Goal: Task Accomplishment & Management: Manage account settings

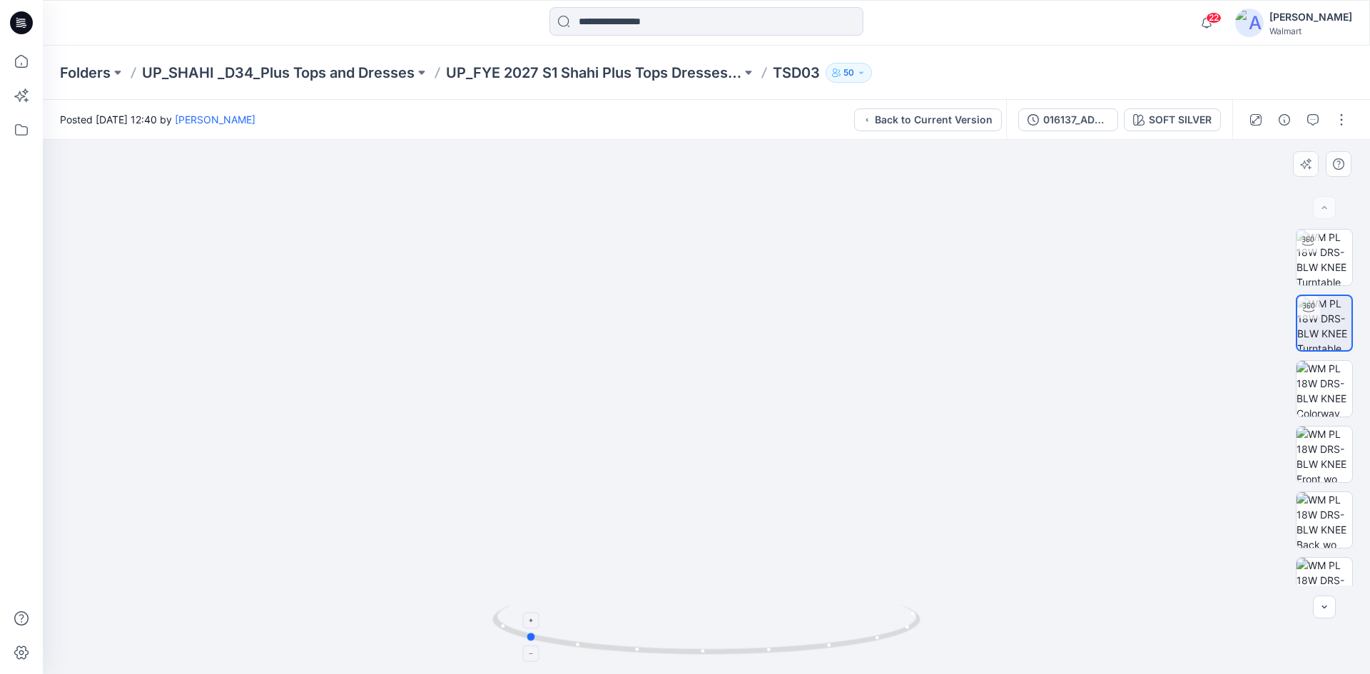
drag, startPoint x: 800, startPoint y: 653, endPoint x: 621, endPoint y: 624, distance: 180.8
click at [621, 624] on icon at bounding box center [708, 632] width 432 height 54
drag, startPoint x: 723, startPoint y: 303, endPoint x: 741, endPoint y: 359, distance: 59.3
drag, startPoint x: 846, startPoint y: 354, endPoint x: 789, endPoint y: 346, distance: 56.9
click at [789, 346] on img at bounding box center [623, 309] width 1613 height 731
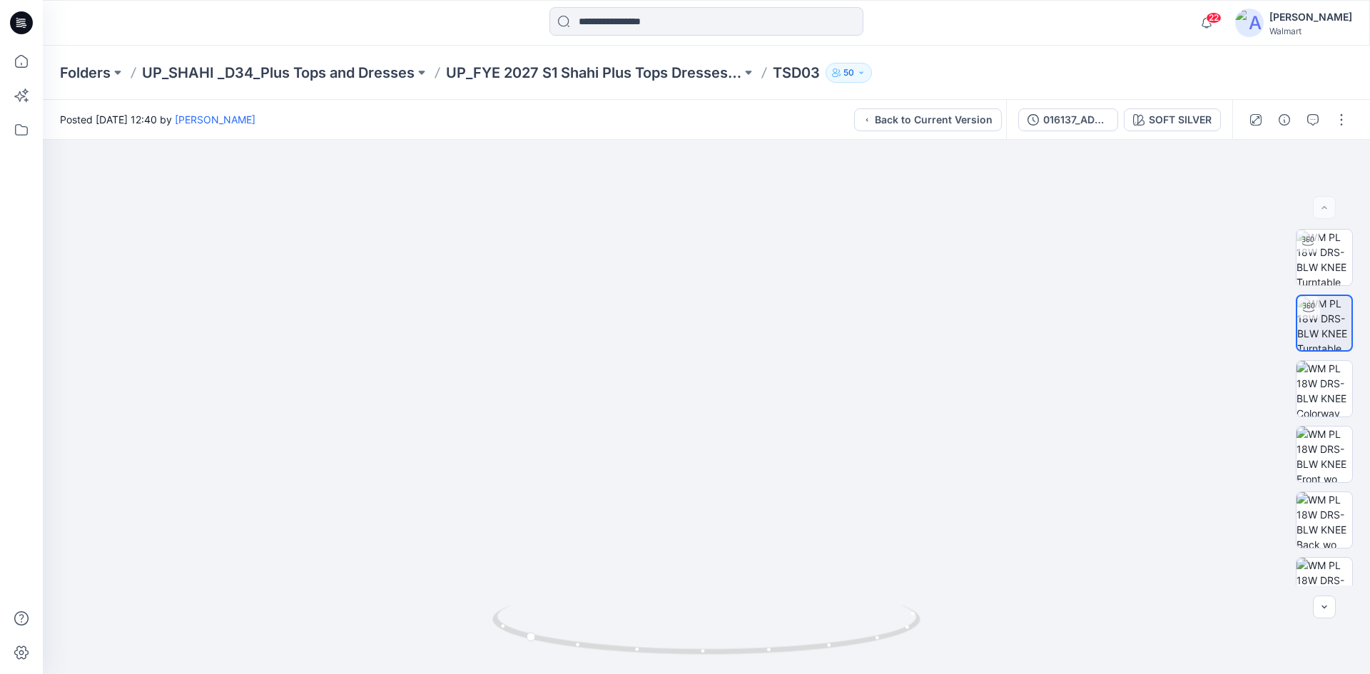
click at [14, 19] on icon at bounding box center [21, 22] width 23 height 23
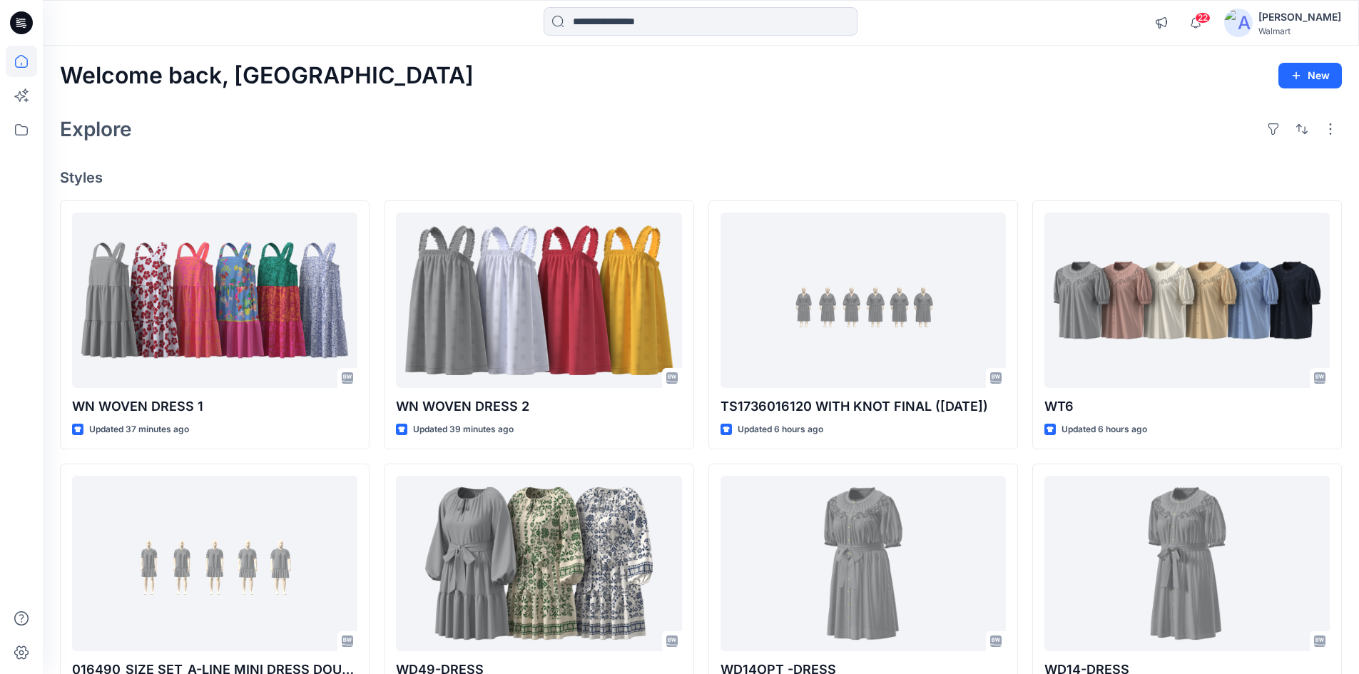
click at [1331, 21] on div "[PERSON_NAME]" at bounding box center [1300, 17] width 83 height 17
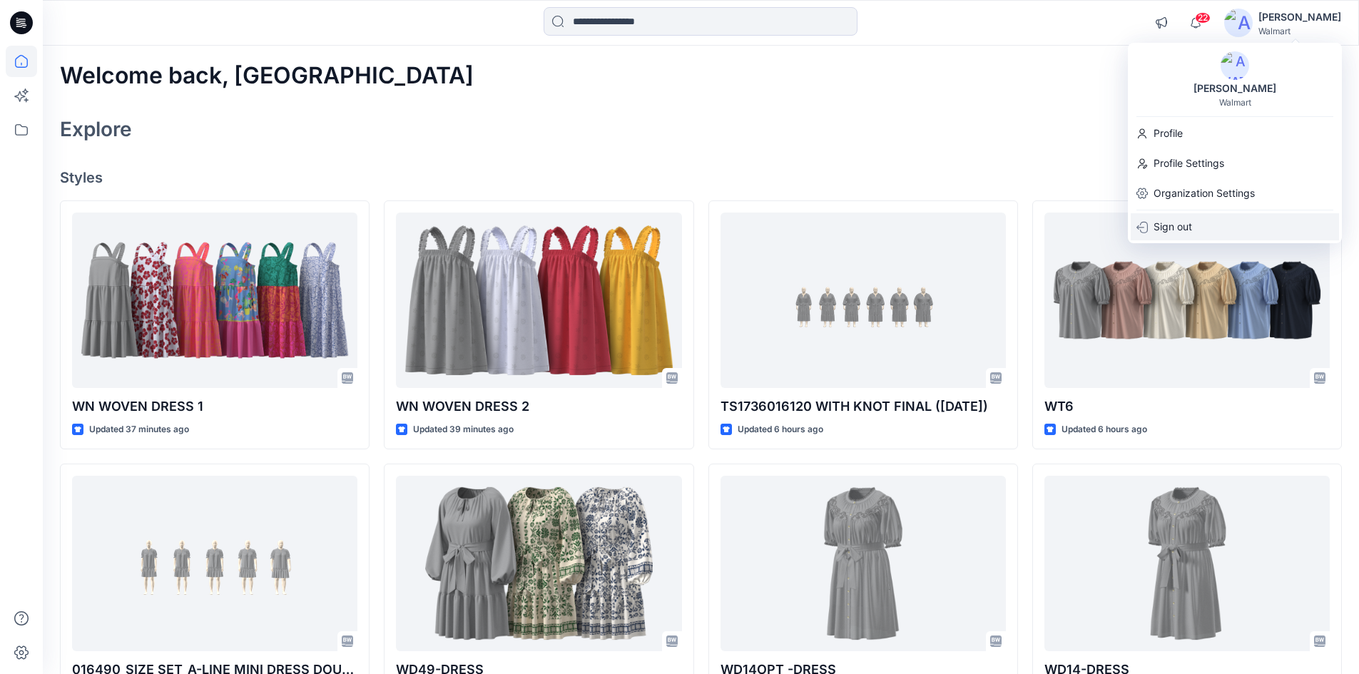
click at [1177, 228] on p "Sign out" at bounding box center [1173, 226] width 39 height 27
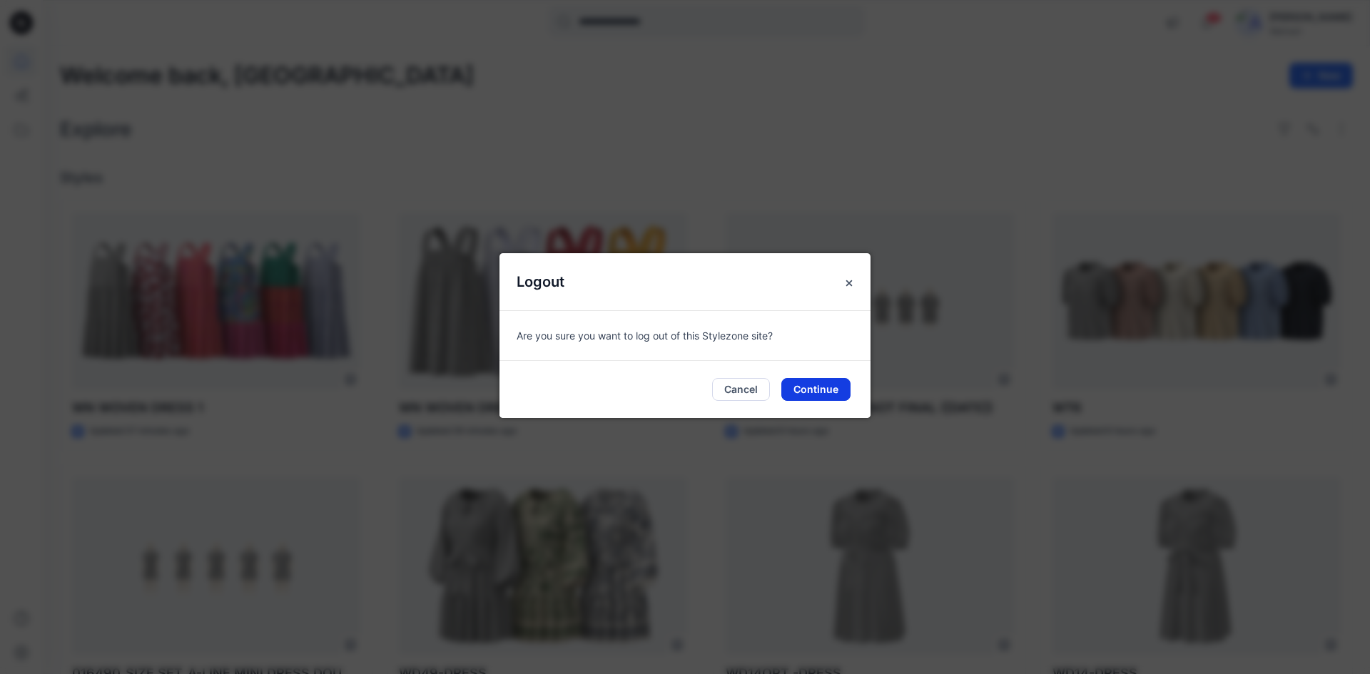
click at [808, 393] on button "Continue" at bounding box center [815, 389] width 69 height 23
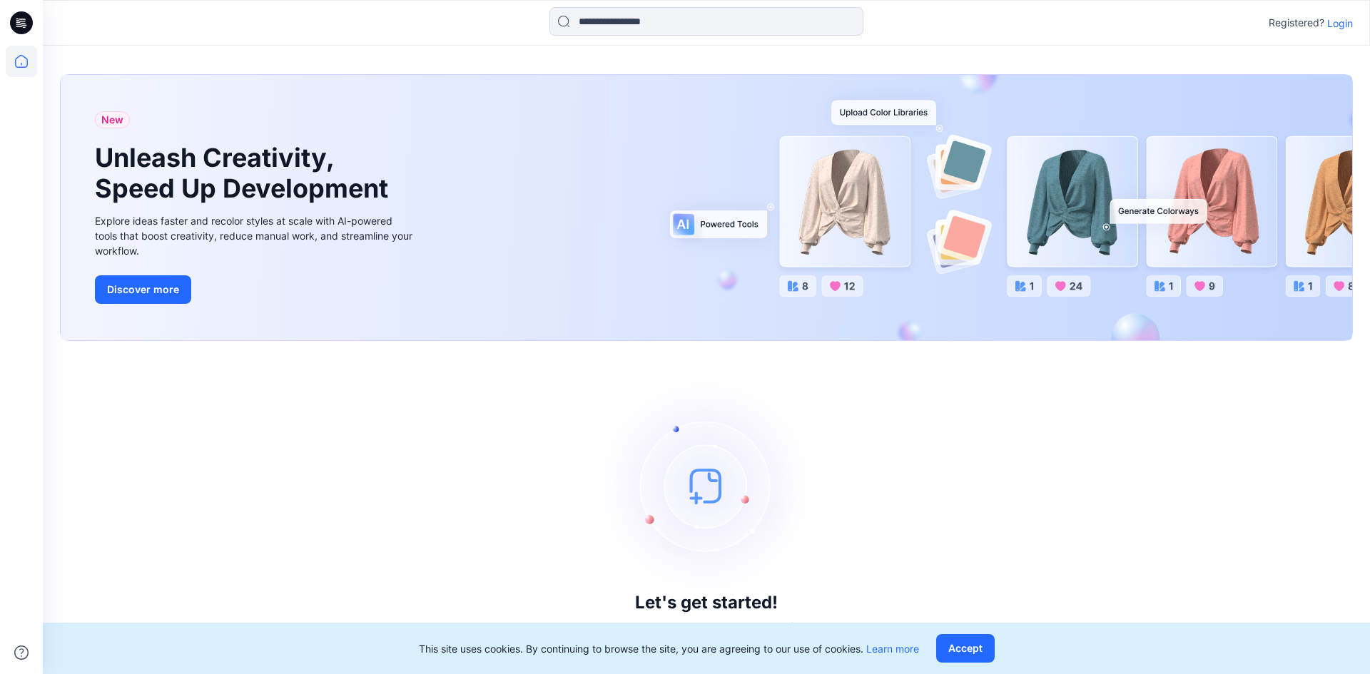
click at [1356, 21] on div "Registered? Login" at bounding box center [706, 22] width 1326 height 31
click at [1341, 24] on p "Login" at bounding box center [1340, 23] width 26 height 15
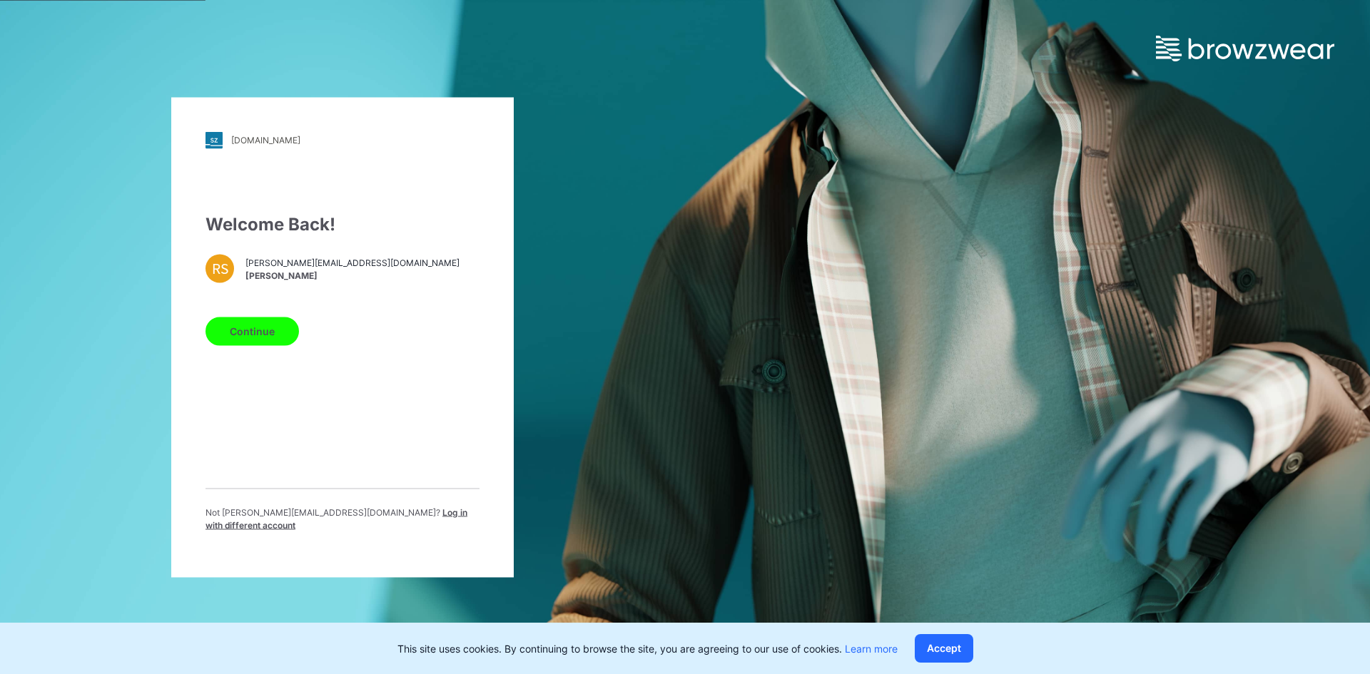
click at [389, 522] on span "Log in with different account" at bounding box center [336, 519] width 262 height 24
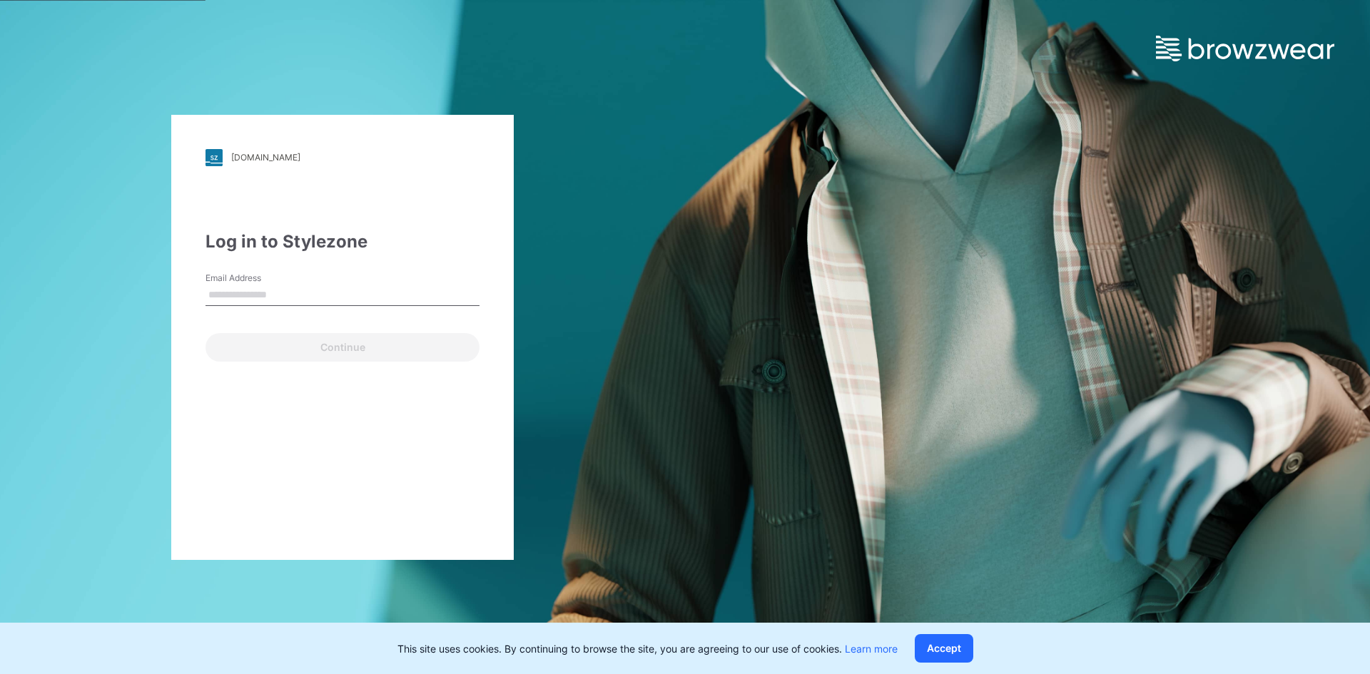
type input "**********"
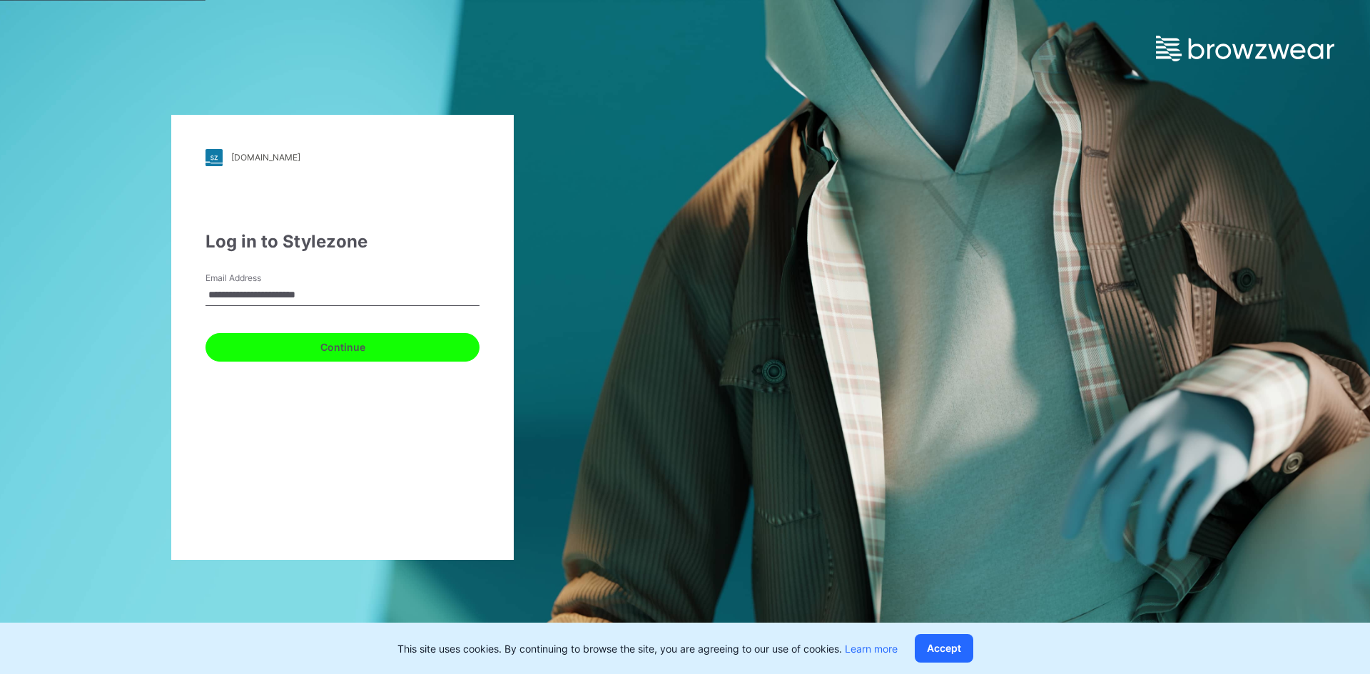
drag, startPoint x: 255, startPoint y: 347, endPoint x: 262, endPoint y: 330, distance: 19.2
click at [255, 347] on button "Continue" at bounding box center [342, 347] width 274 height 29
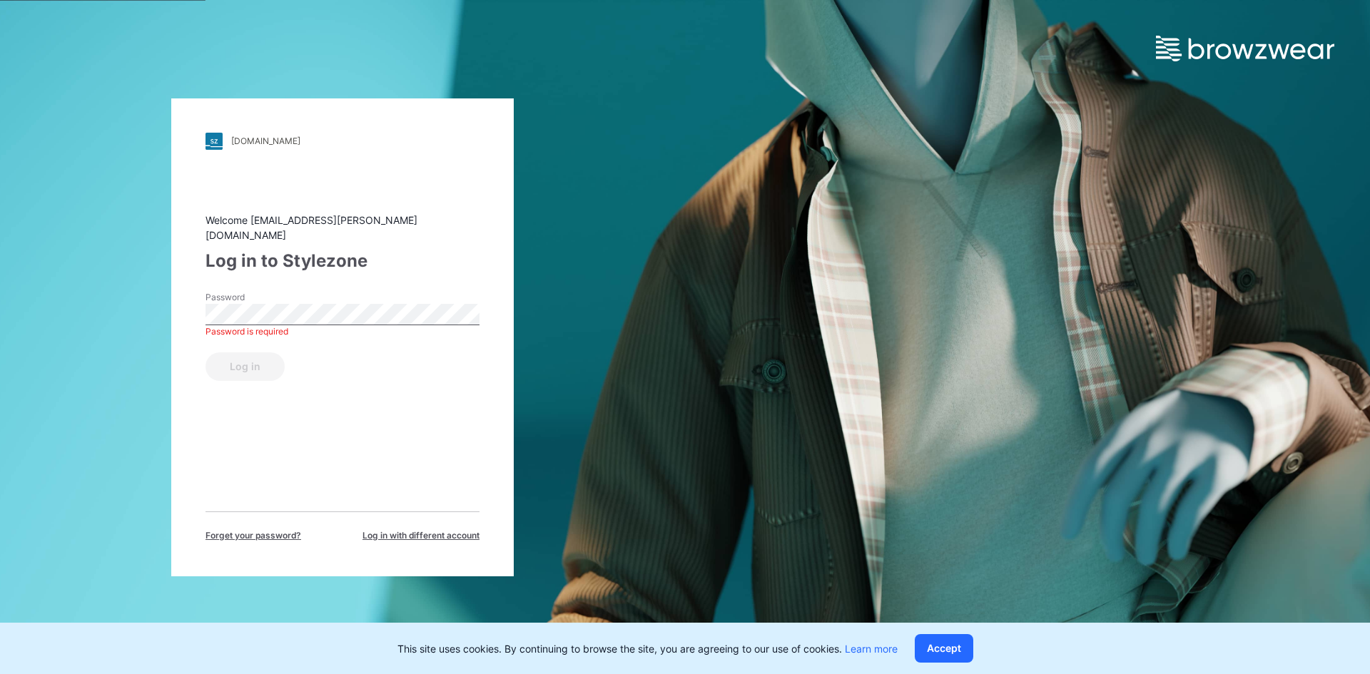
drag, startPoint x: 223, startPoint y: 434, endPoint x: 228, endPoint y: 441, distance: 8.3
click at [223, 435] on div "Welcome nirmal.patra@shahi.co.in Log in to Stylezone Password Password is requi…" at bounding box center [342, 378] width 274 height 330
click at [416, 529] on span "Log in with different account" at bounding box center [420, 535] width 117 height 13
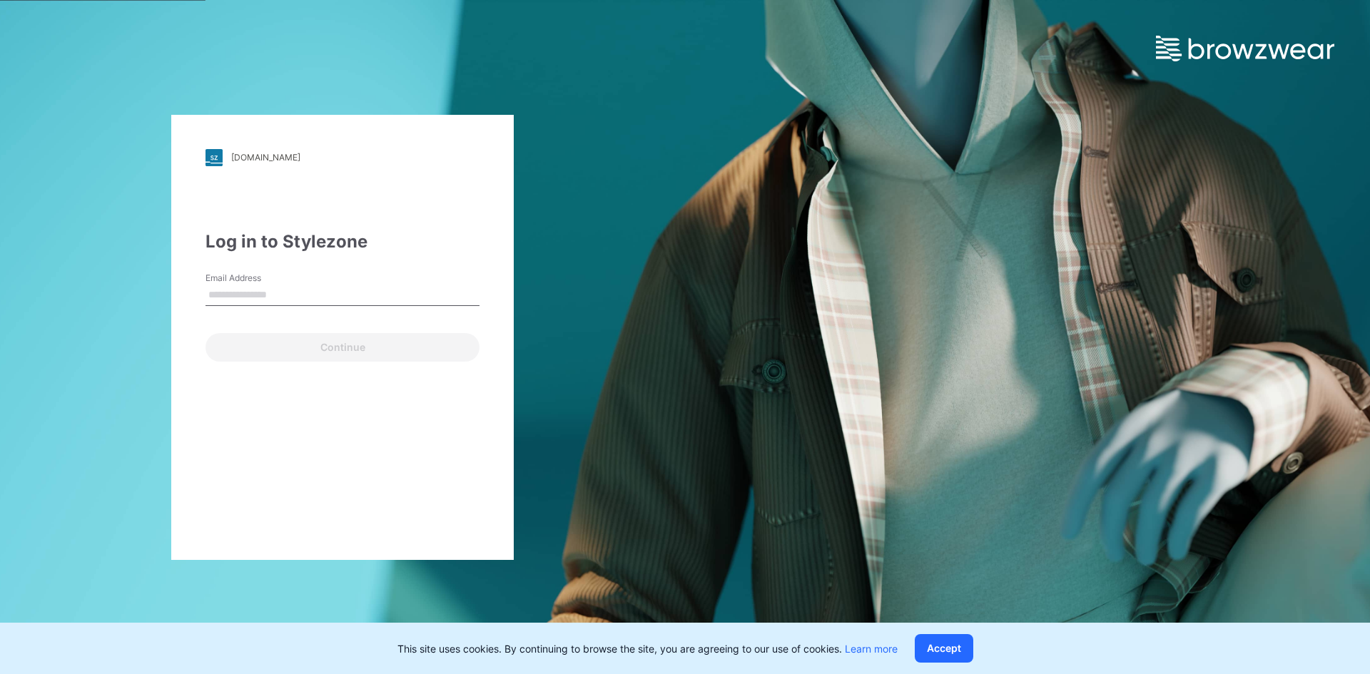
click at [280, 290] on input "Email Address" at bounding box center [342, 295] width 274 height 21
type input "**********"
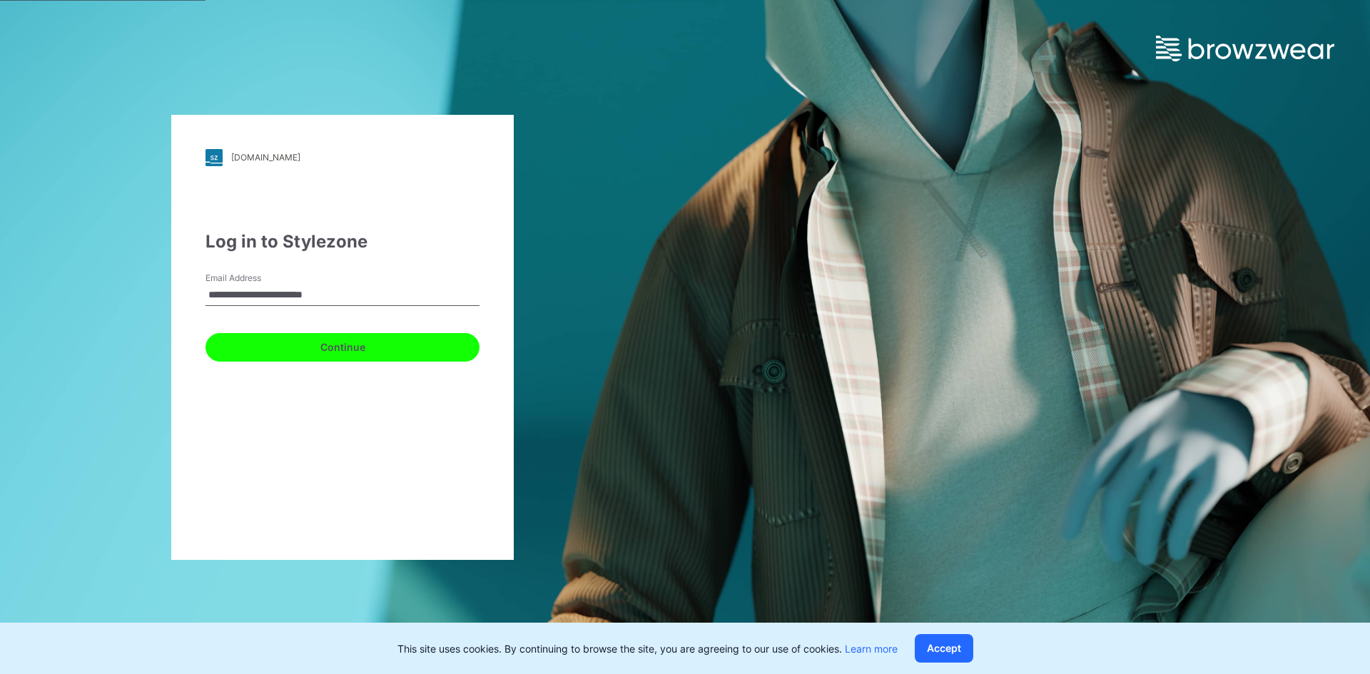
drag, startPoint x: 260, startPoint y: 340, endPoint x: 262, endPoint y: 332, distance: 8.0
click at [260, 337] on button "Continue" at bounding box center [342, 347] width 274 height 29
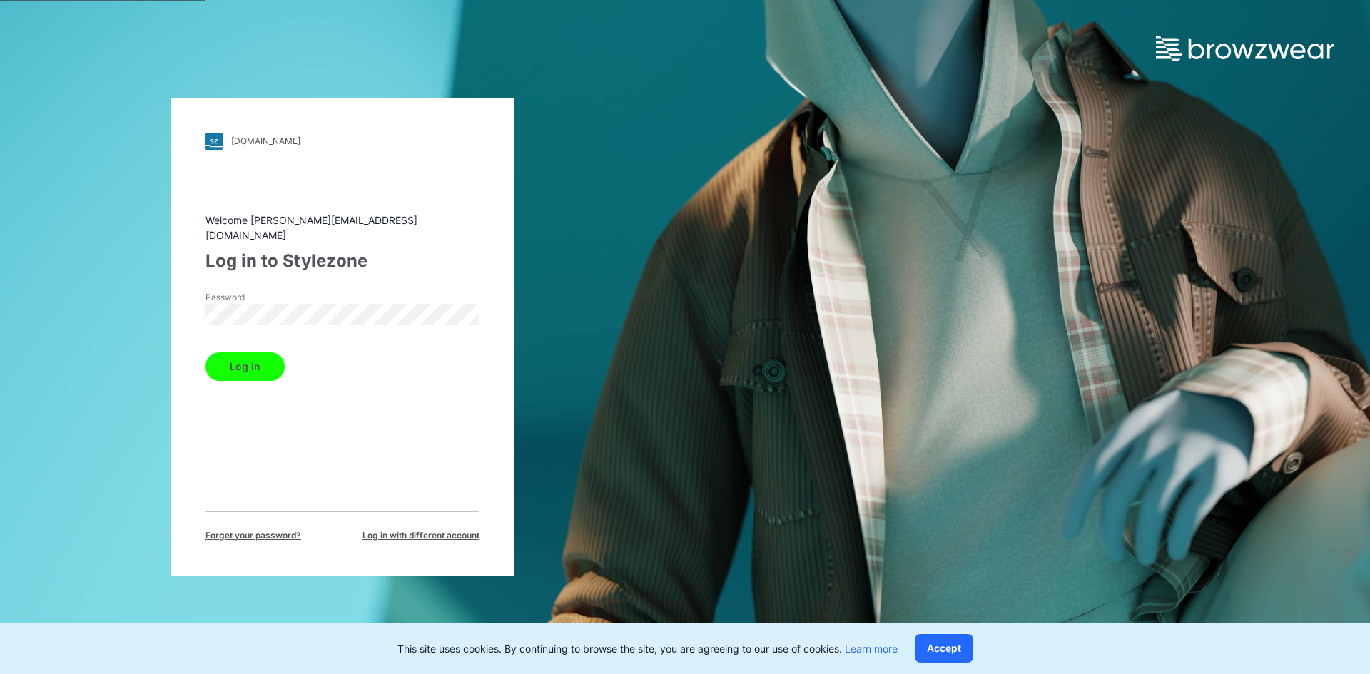
click at [256, 354] on button "Log in" at bounding box center [244, 366] width 79 height 29
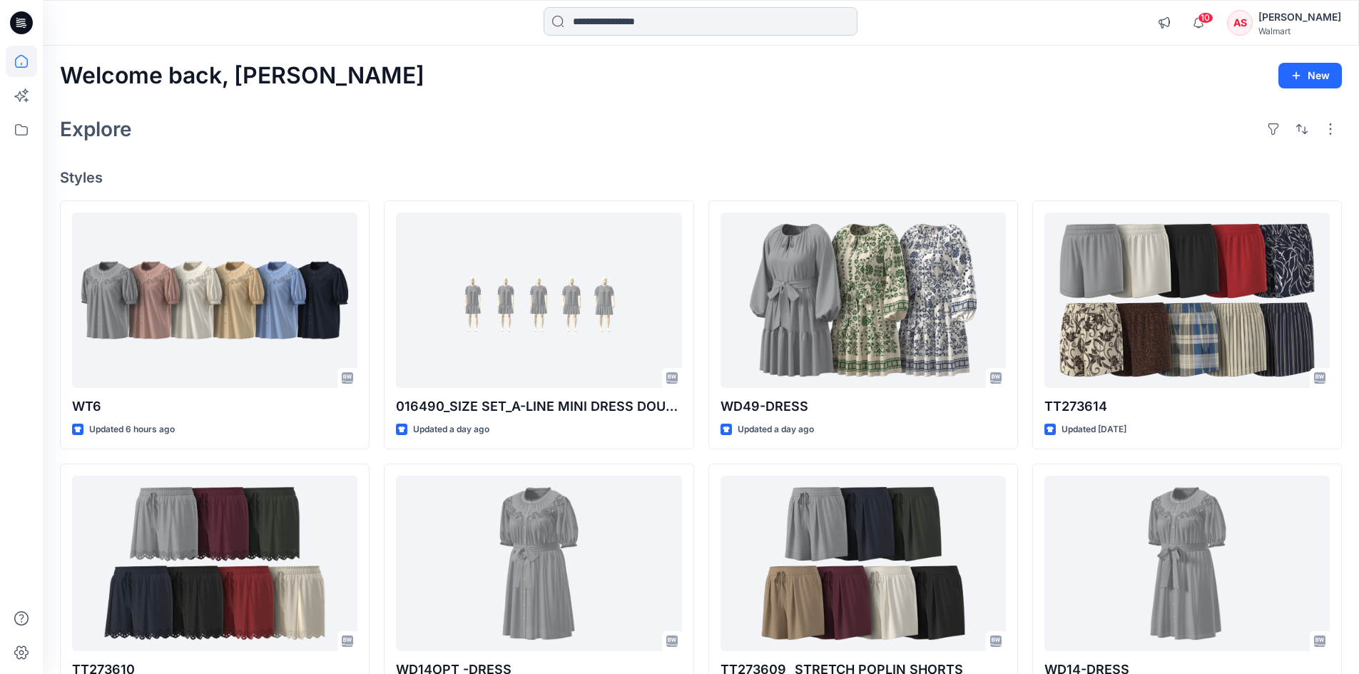
click at [636, 24] on input at bounding box center [701, 21] width 314 height 29
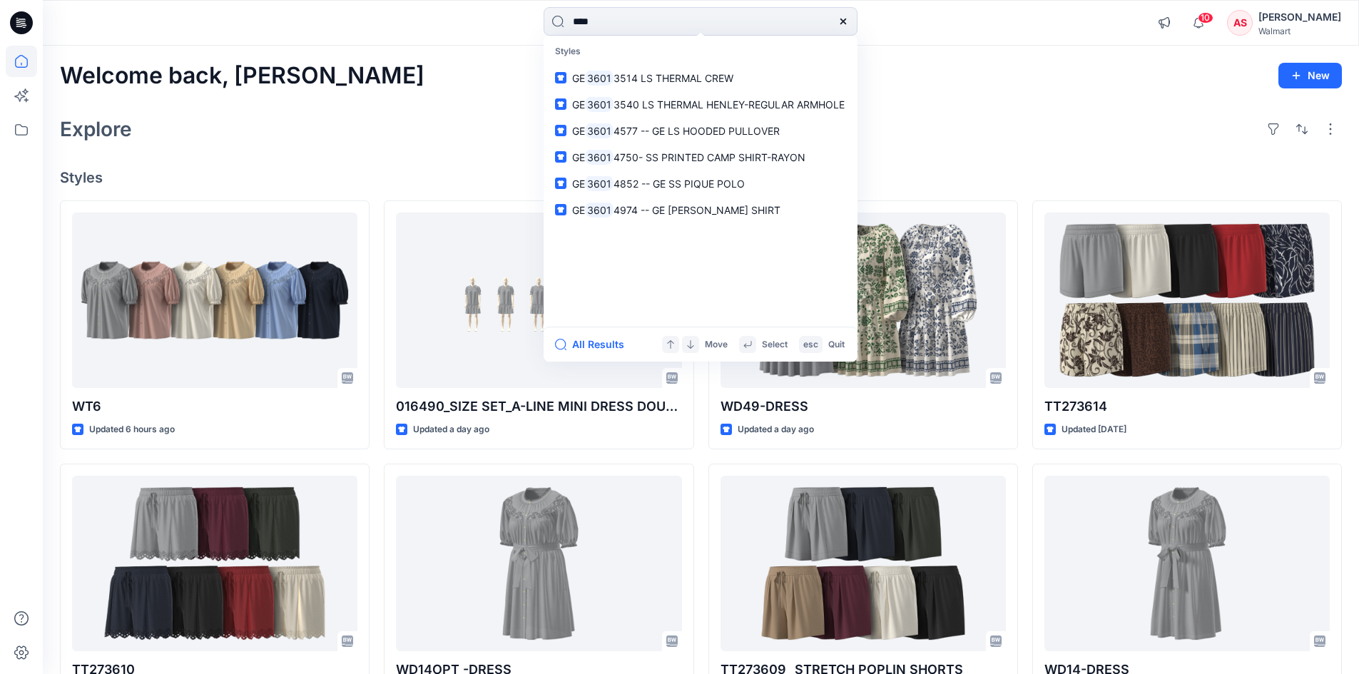
drag, startPoint x: 606, startPoint y: 26, endPoint x: 487, endPoint y: 54, distance: 121.7
click at [488, 54] on div "**** Styles GE 3601 3514 LS THERMAL CREW GE 3601 3540 LS THERMAL HENLEY-REGULAR…" at bounding box center [679, 522] width 1359 height 1045
type input "******"
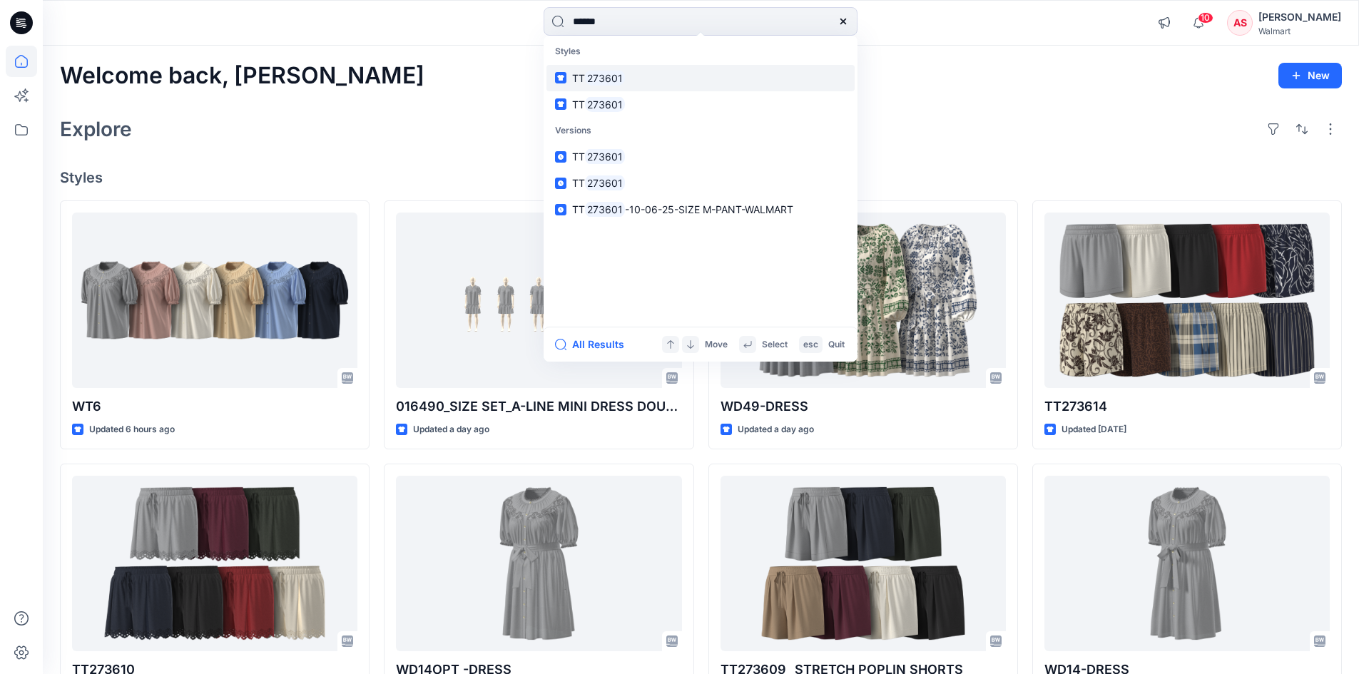
click at [621, 80] on mark "273601" at bounding box center [605, 78] width 40 height 16
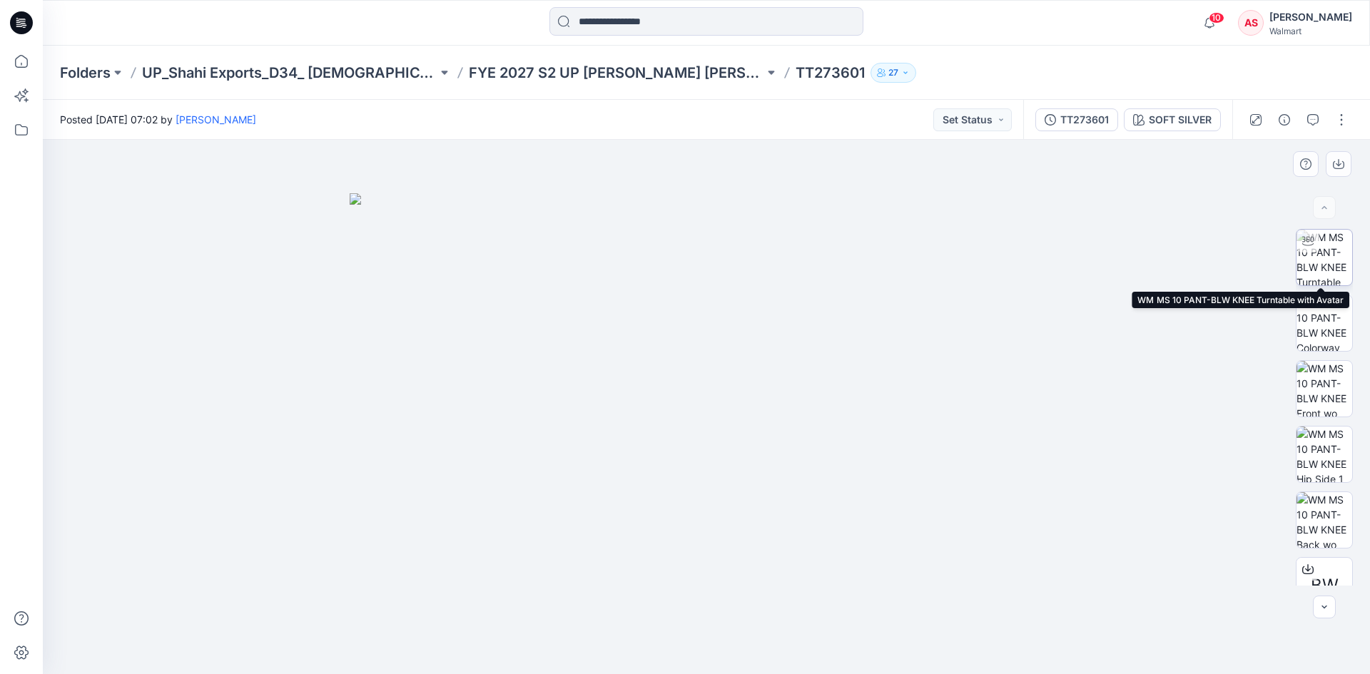
click at [1334, 273] on img at bounding box center [1324, 258] width 56 height 56
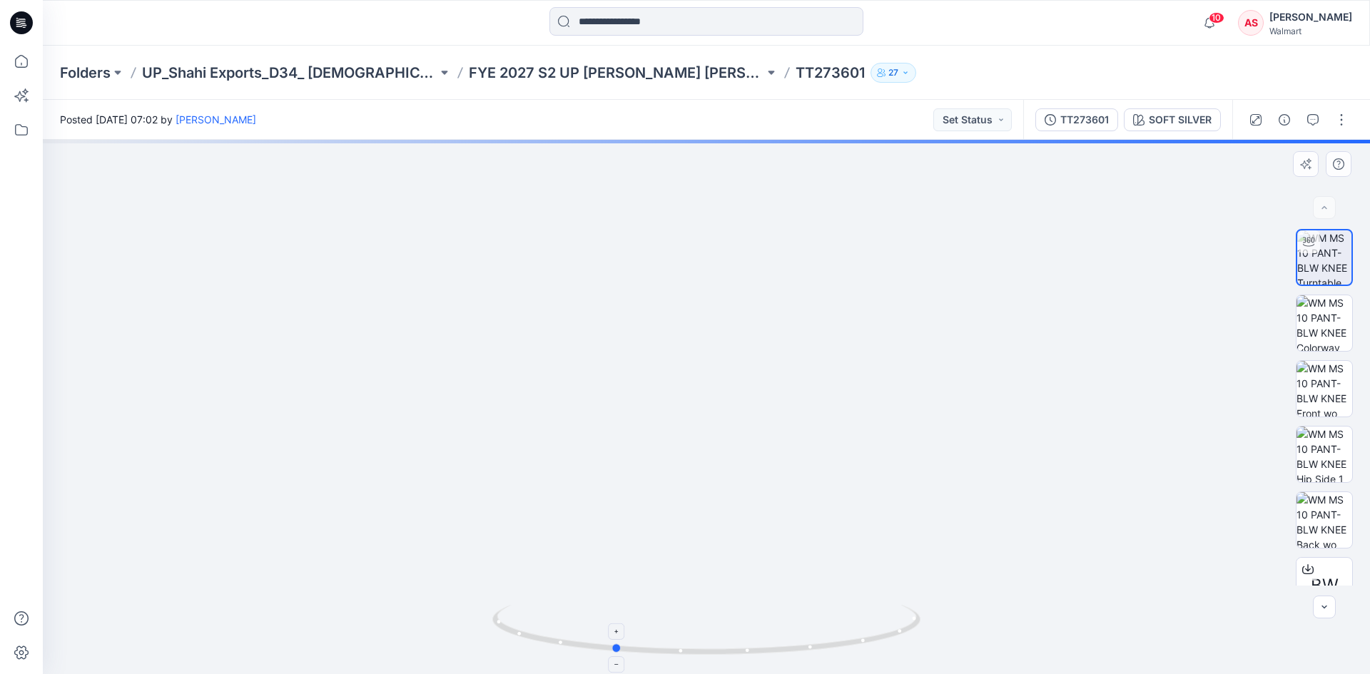
drag, startPoint x: 781, startPoint y: 651, endPoint x: 688, endPoint y: 648, distance: 92.8
click at [688, 648] on icon at bounding box center [708, 632] width 432 height 54
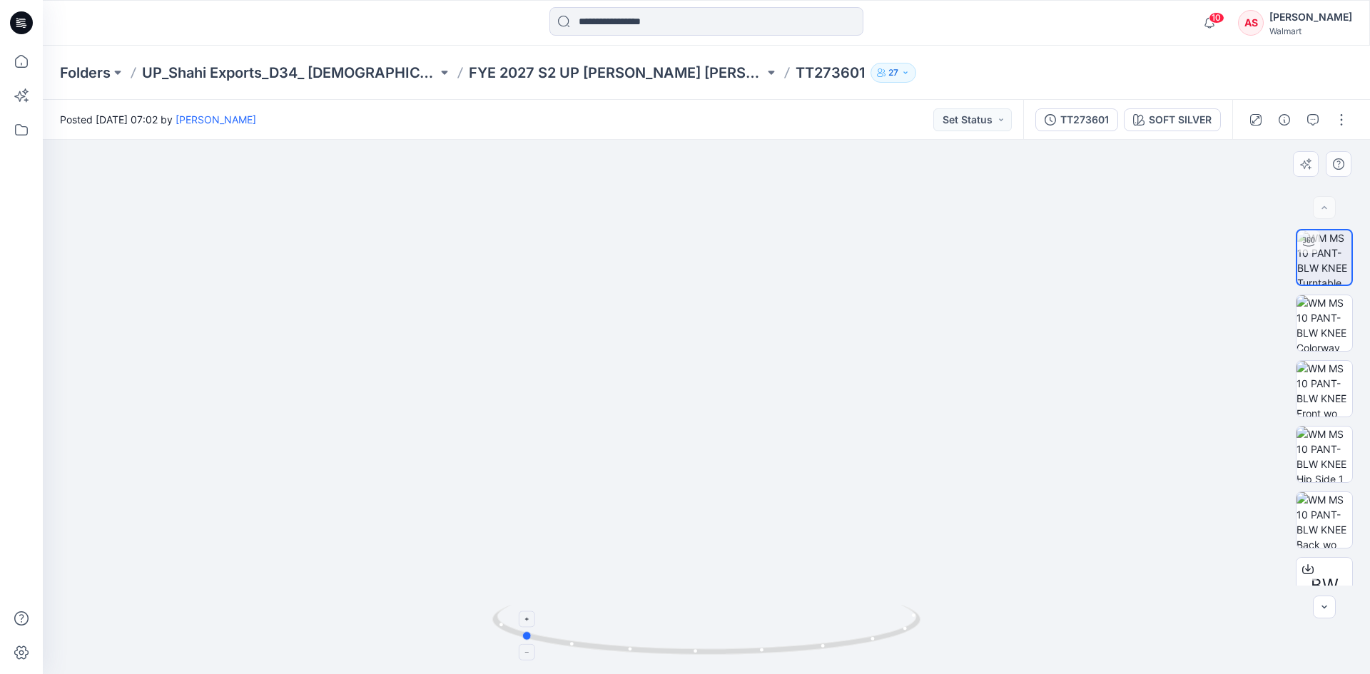
drag, startPoint x: 791, startPoint y: 657, endPoint x: 698, endPoint y: 657, distance: 92.8
click at [698, 657] on icon at bounding box center [708, 632] width 432 height 54
click at [1165, 126] on div "SOFT SILVER" at bounding box center [1180, 120] width 63 height 16
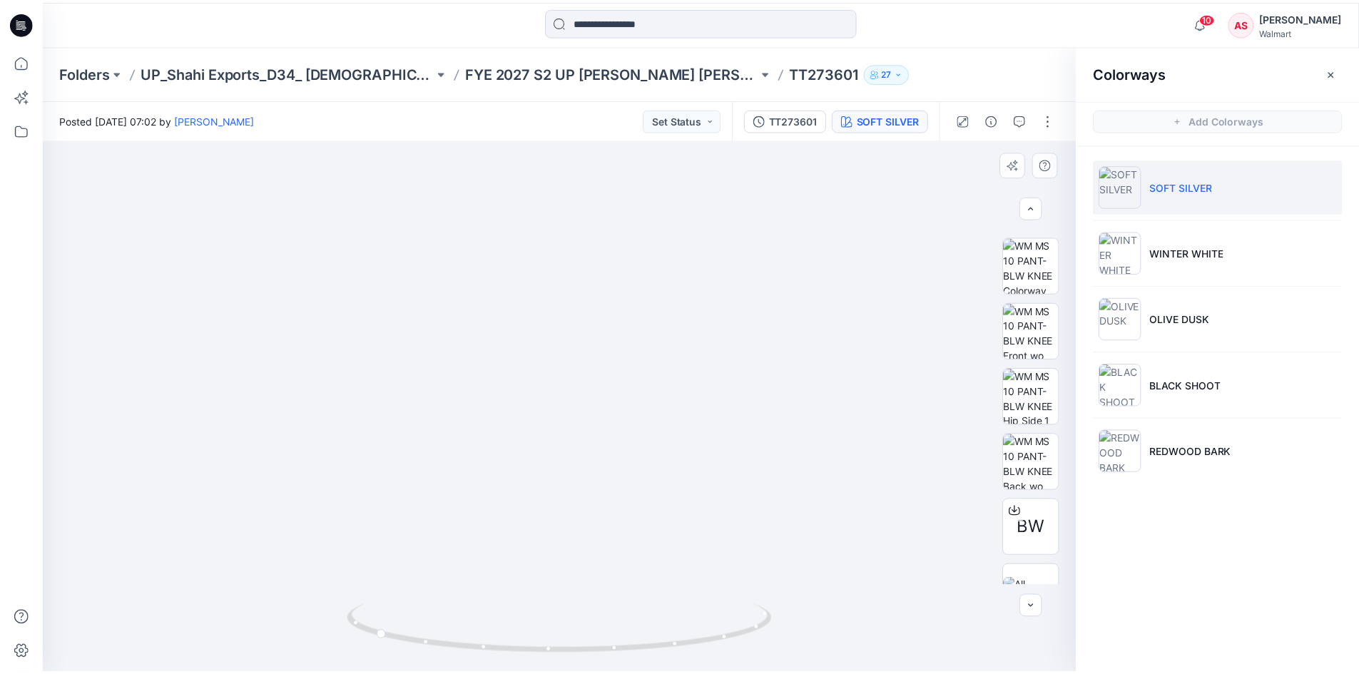
scroll to position [94, 0]
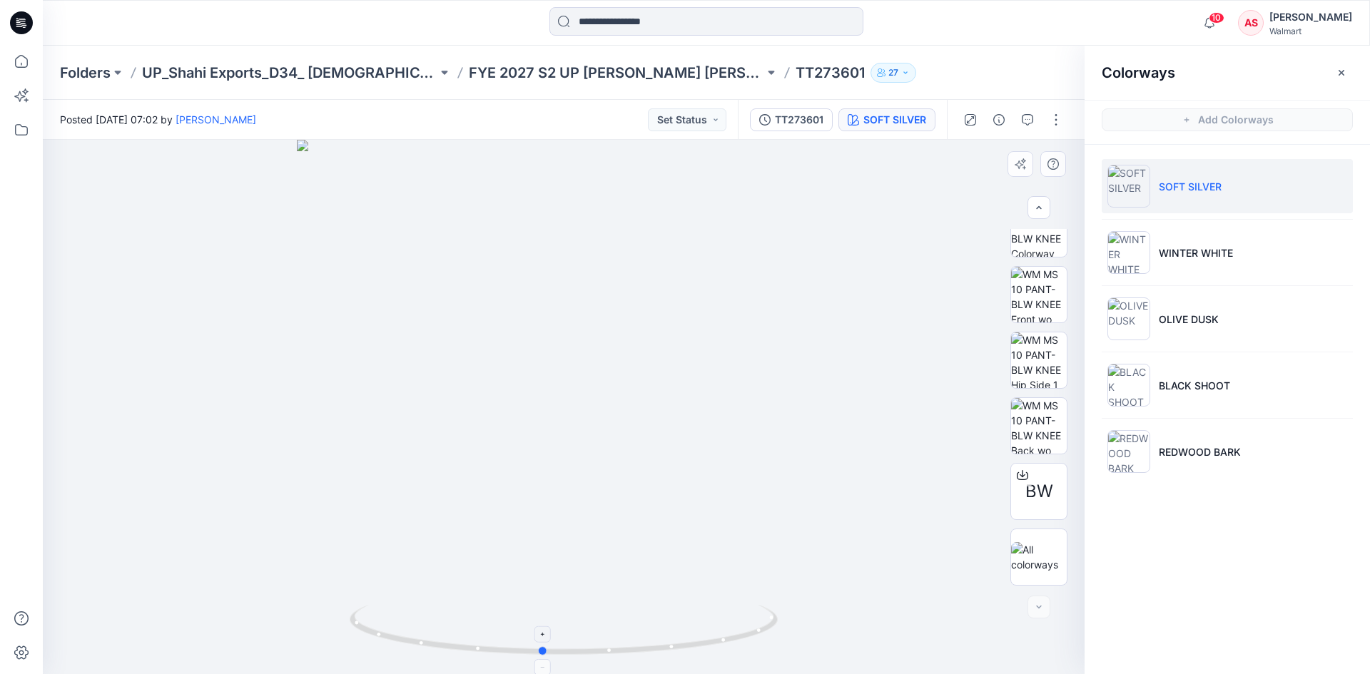
drag, startPoint x: 581, startPoint y: 658, endPoint x: 746, endPoint y: 639, distance: 166.6
click at [746, 645] on icon at bounding box center [566, 632] width 432 height 54
drag, startPoint x: 631, startPoint y: 482, endPoint x: 629, endPoint y: 398, distance: 83.5
click at [629, 398] on img at bounding box center [564, 330] width 806 height 687
drag, startPoint x: 621, startPoint y: 456, endPoint x: 621, endPoint y: 432, distance: 23.6
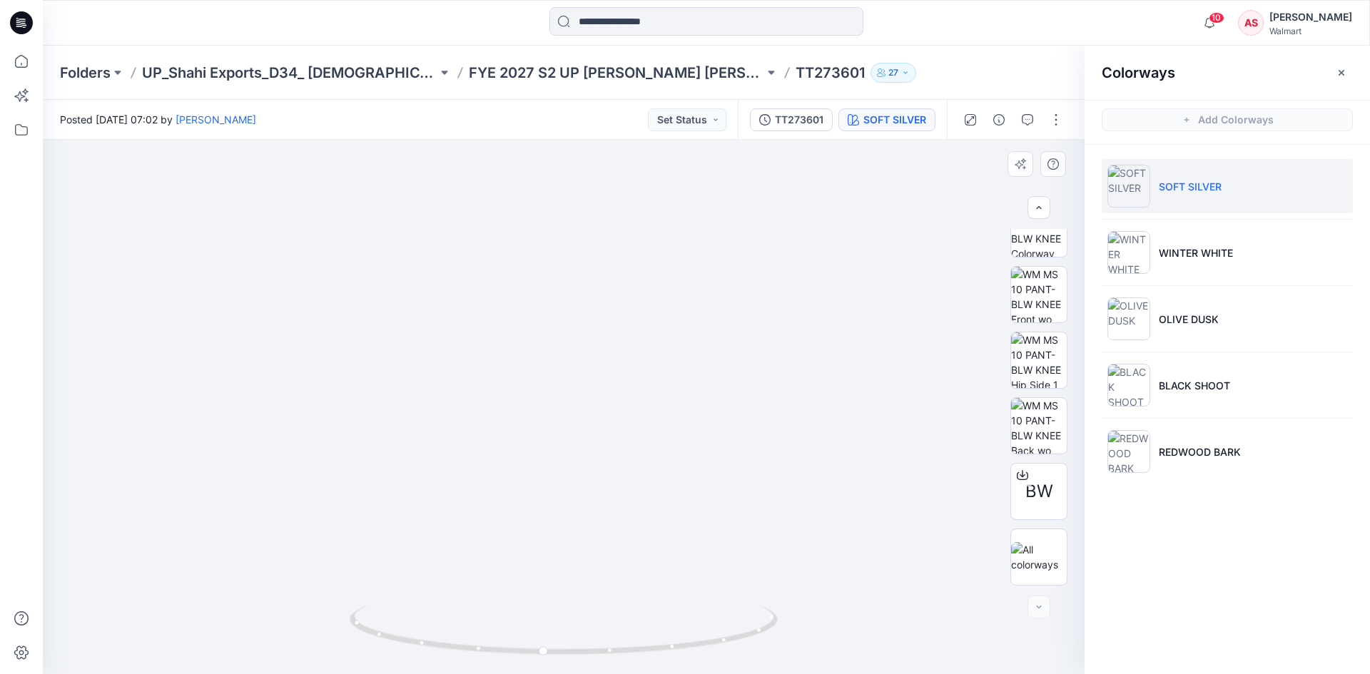
click at [621, 432] on img at bounding box center [564, 271] width 806 height 806
drag, startPoint x: 679, startPoint y: 651, endPoint x: 594, endPoint y: 647, distance: 85.7
click at [594, 647] on icon at bounding box center [566, 632] width 432 height 54
drag, startPoint x: 606, startPoint y: 401, endPoint x: 604, endPoint y: 420, distance: 19.3
click at [22, 24] on icon at bounding box center [21, 23] width 23 height 46
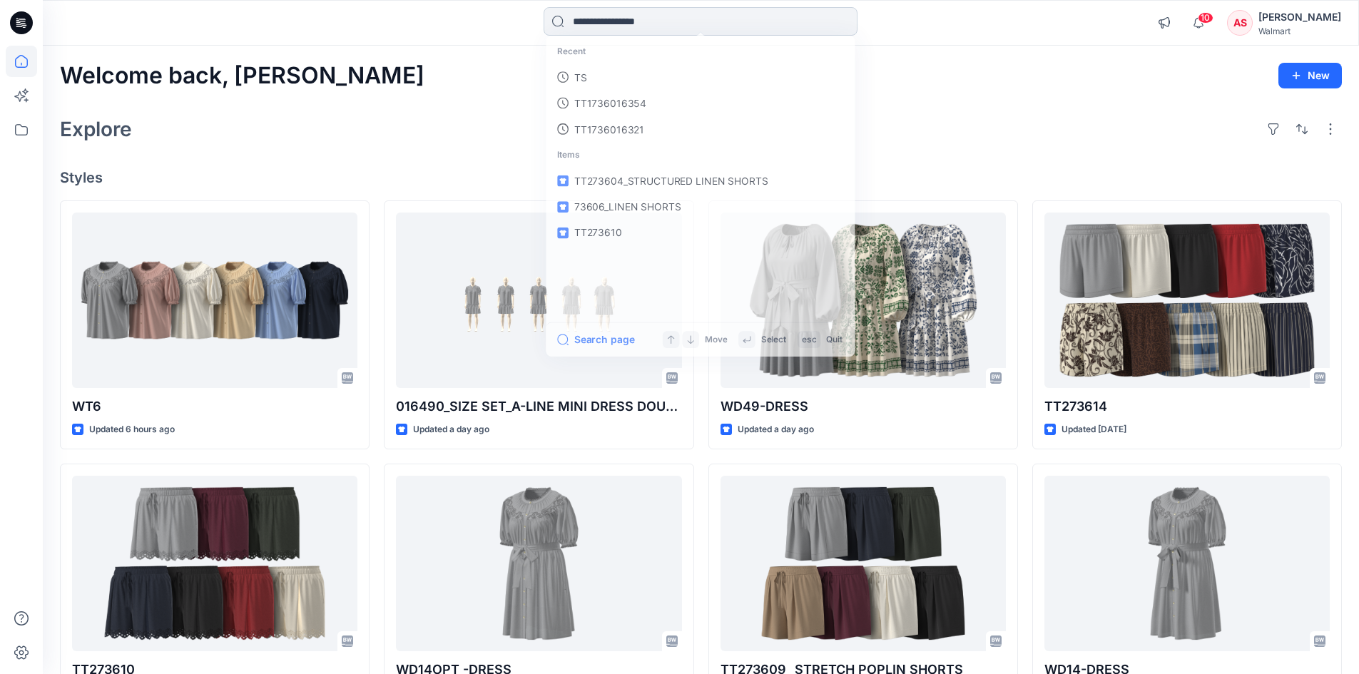
click at [602, 26] on input at bounding box center [701, 21] width 314 height 29
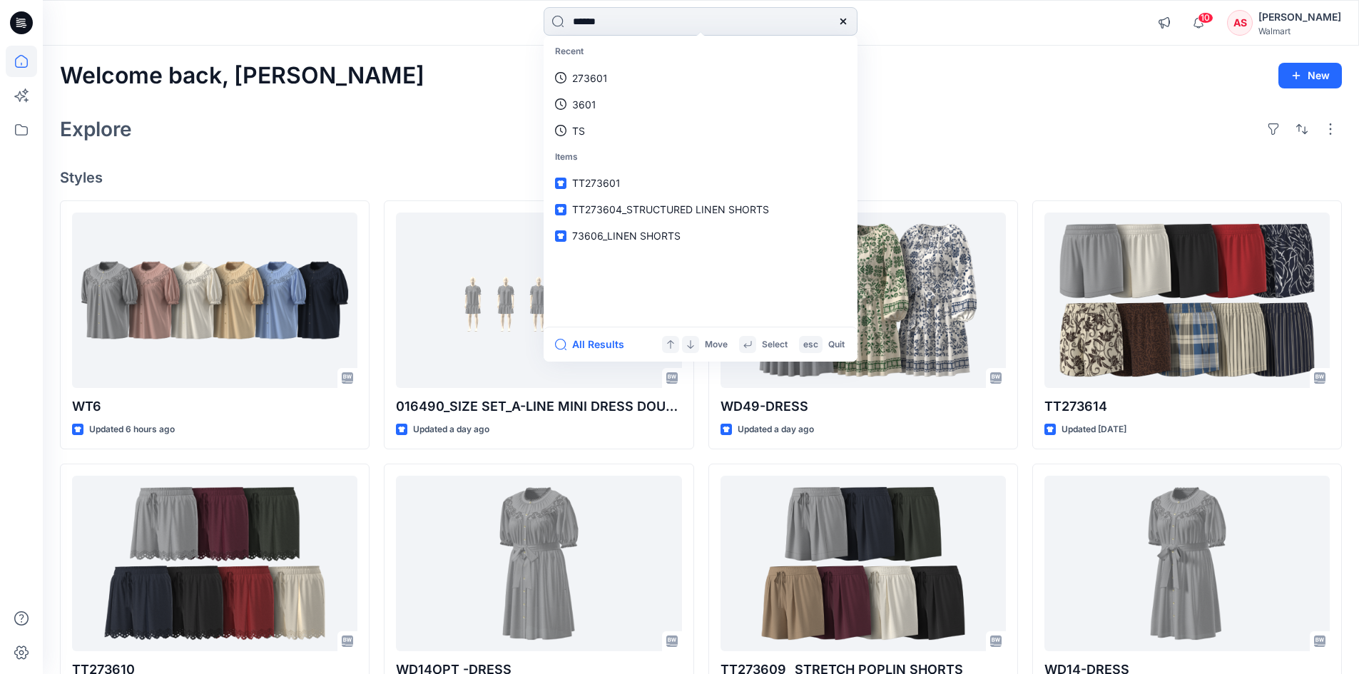
type input "******"
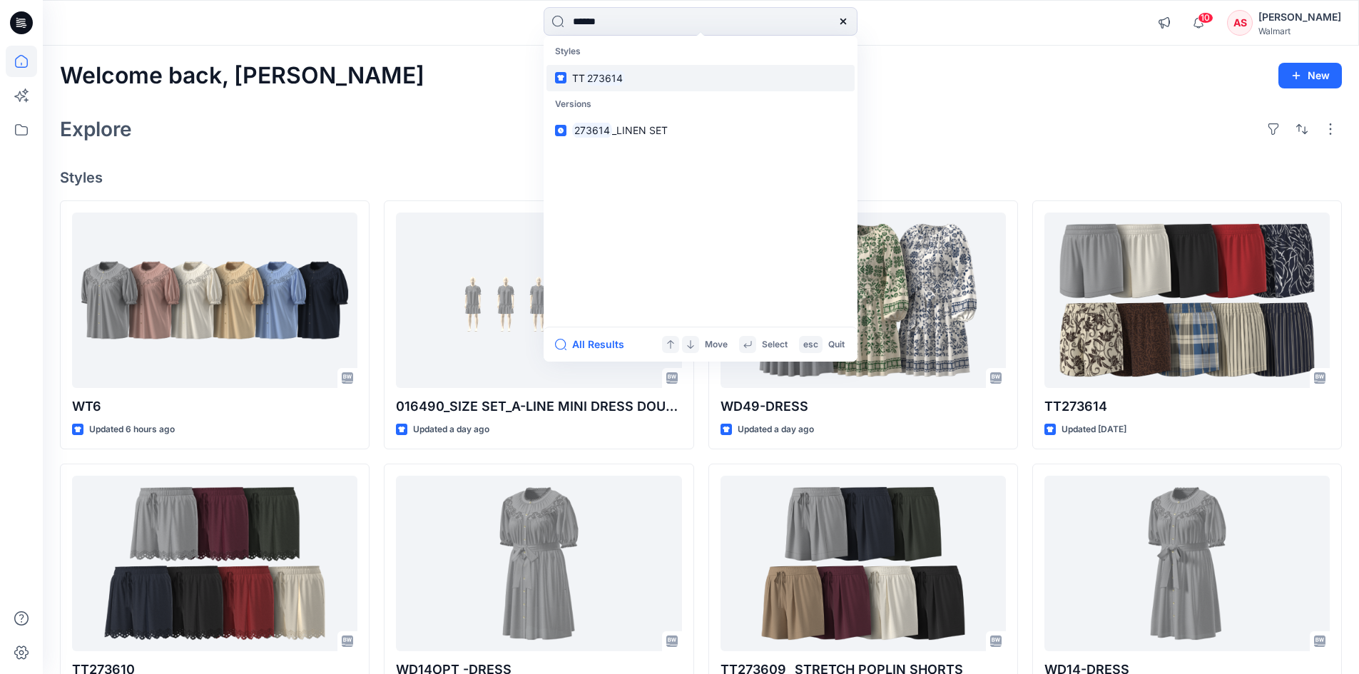
click at [640, 83] on link "TT 273614" at bounding box center [701, 78] width 308 height 26
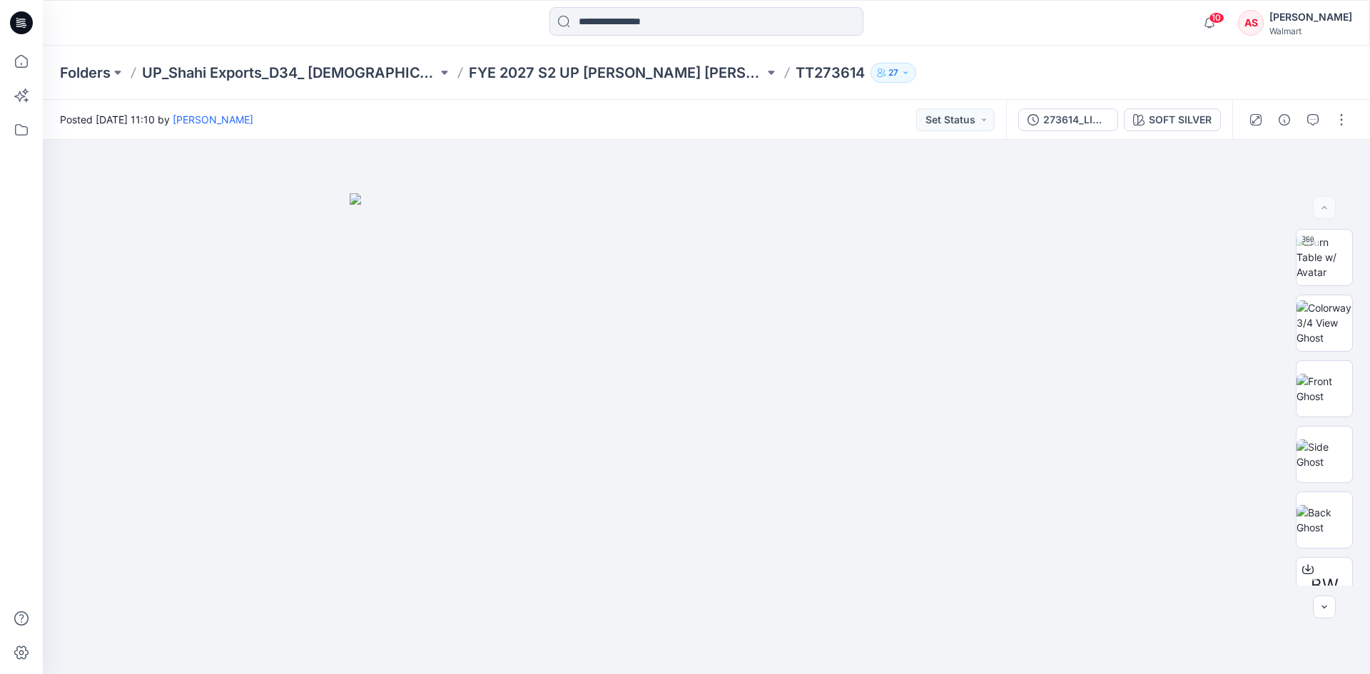
drag, startPoint x: 16, startPoint y: 23, endPoint x: 382, endPoint y: 31, distance: 365.4
click at [21, 23] on icon at bounding box center [21, 23] width 23 height 46
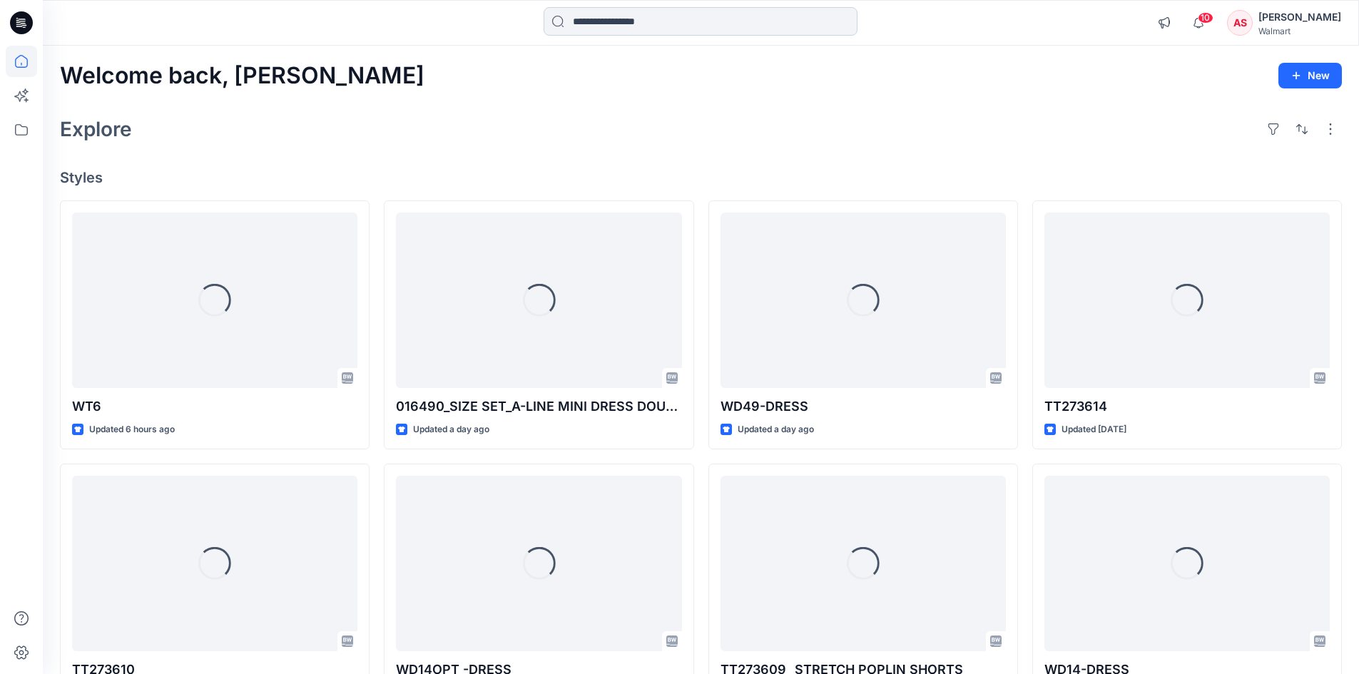
click at [584, 19] on input at bounding box center [701, 21] width 314 height 29
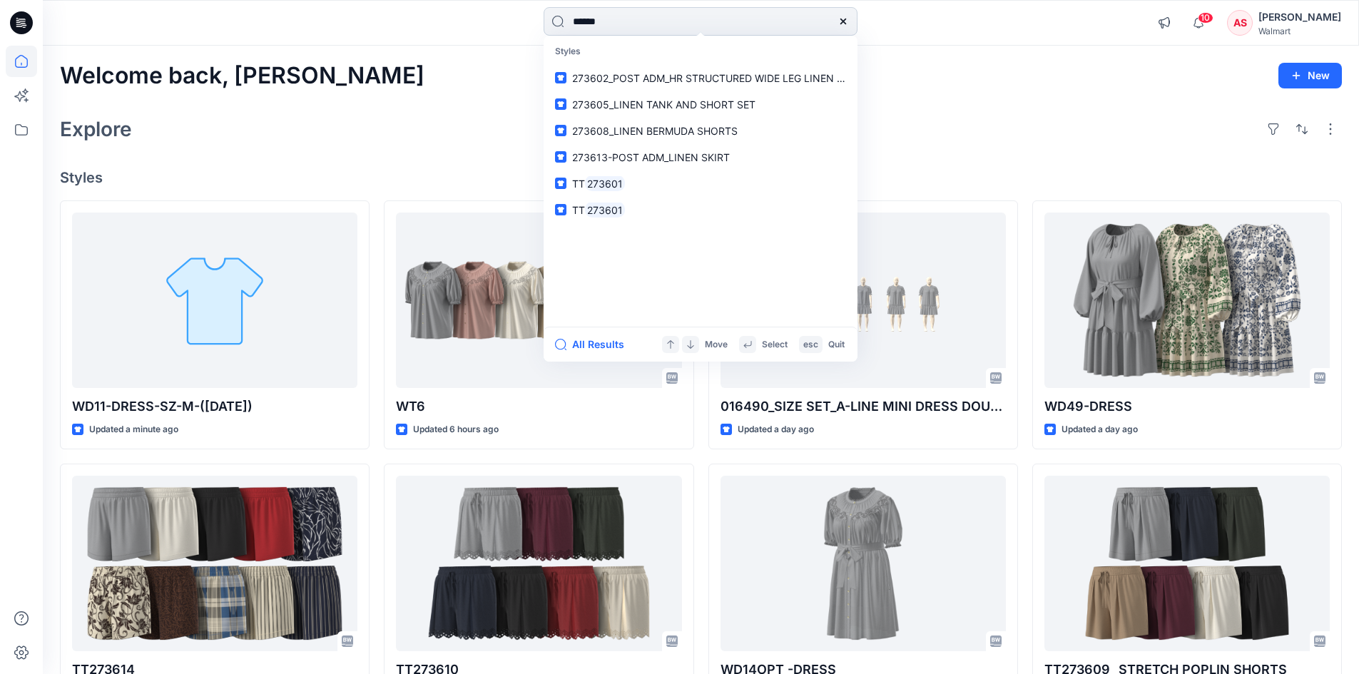
type input "******"
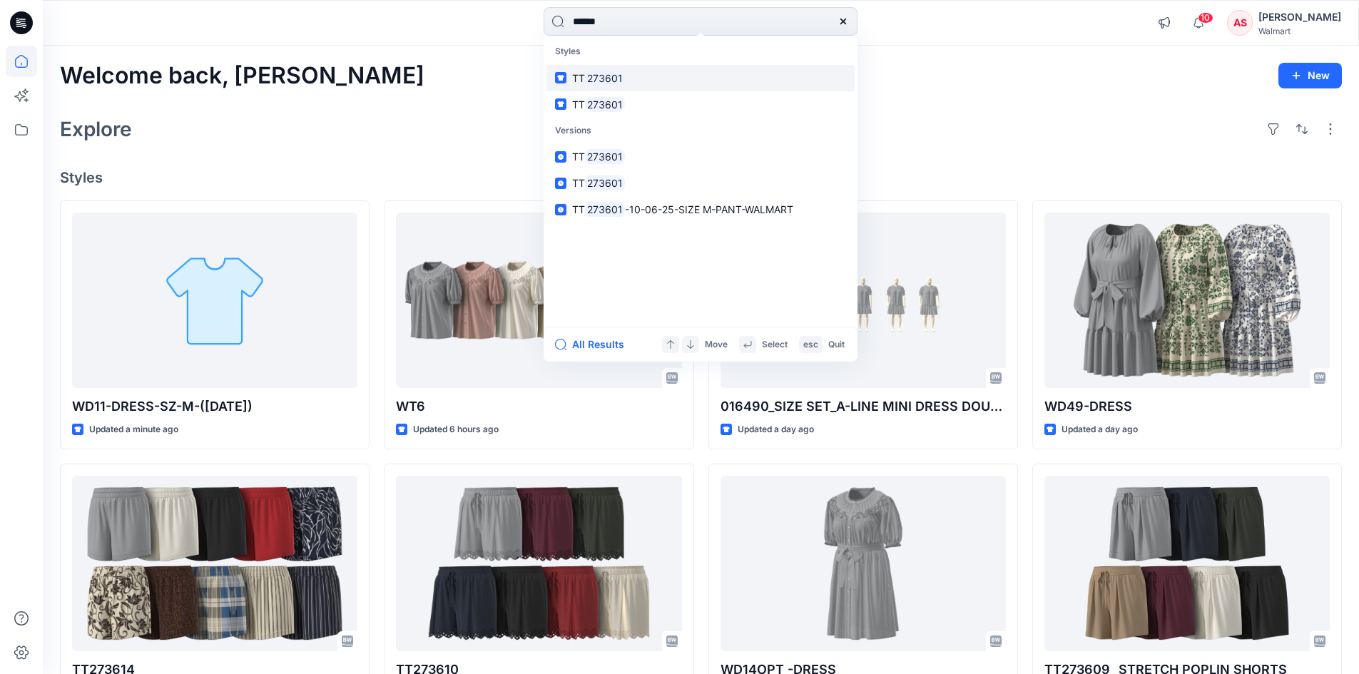
click at [612, 84] on mark "273601" at bounding box center [605, 78] width 40 height 16
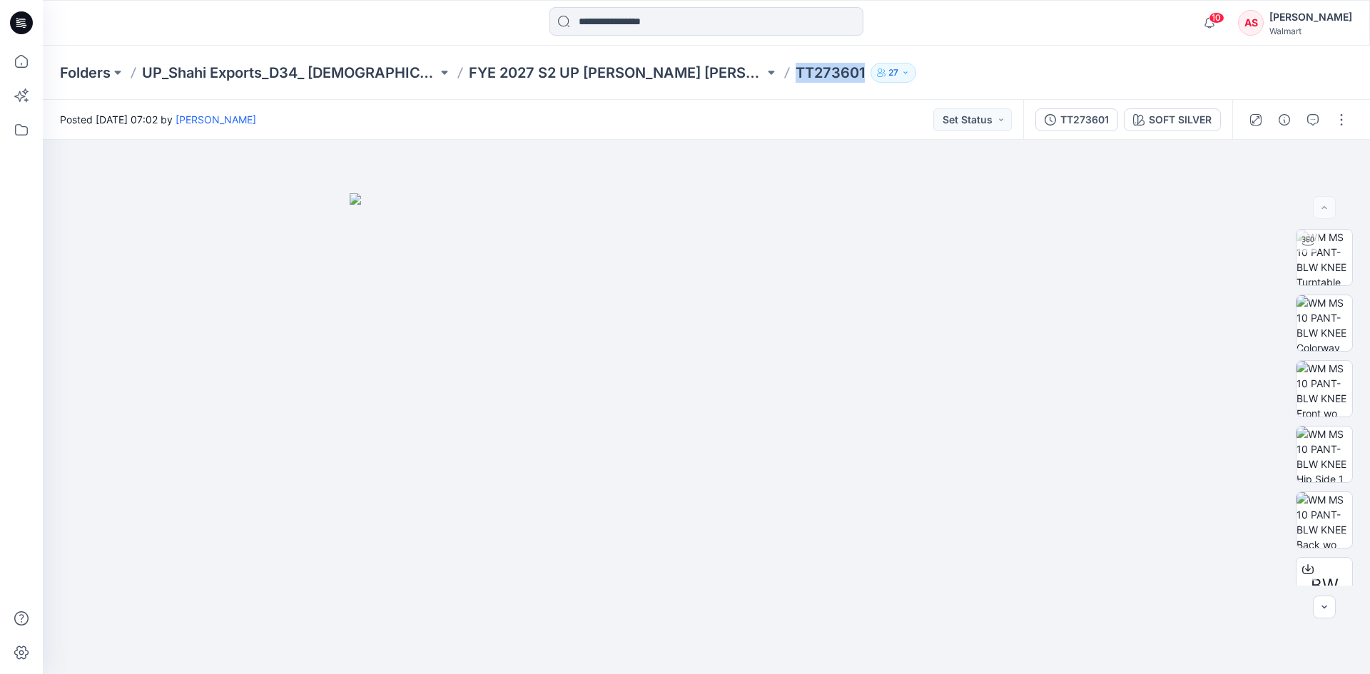
drag, startPoint x: 738, startPoint y: 81, endPoint x: 809, endPoint y: 86, distance: 70.8
click at [809, 86] on div "Folders UP_Shahi Exports_D34_ Ladies Bottoms FYE 2027 S2 UP Shahi Missy Bottoms…" at bounding box center [706, 73] width 1327 height 54
copy p "TT273601"
click at [1316, 259] on img at bounding box center [1324, 258] width 56 height 56
click at [23, 19] on icon at bounding box center [21, 22] width 23 height 23
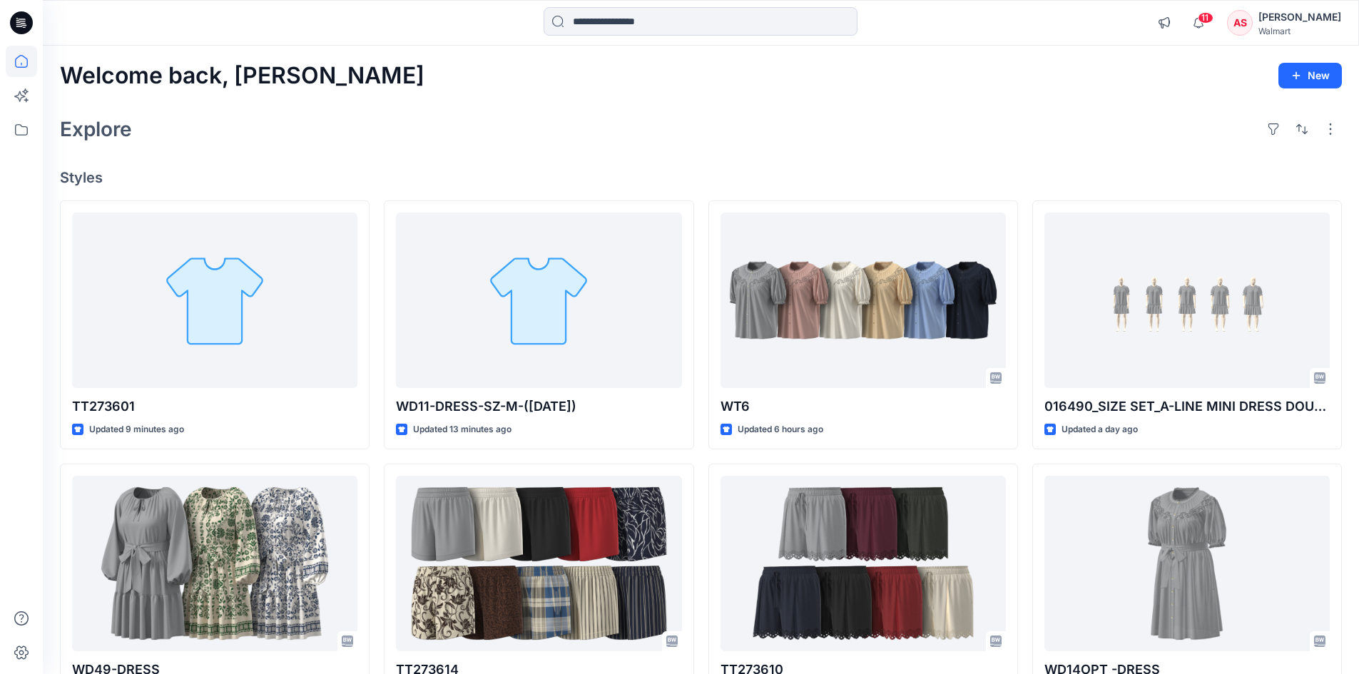
drag, startPoint x: 21, startPoint y: 22, endPoint x: 1, endPoint y: 31, distance: 21.7
click at [21, 19] on icon at bounding box center [21, 23] width 23 height 46
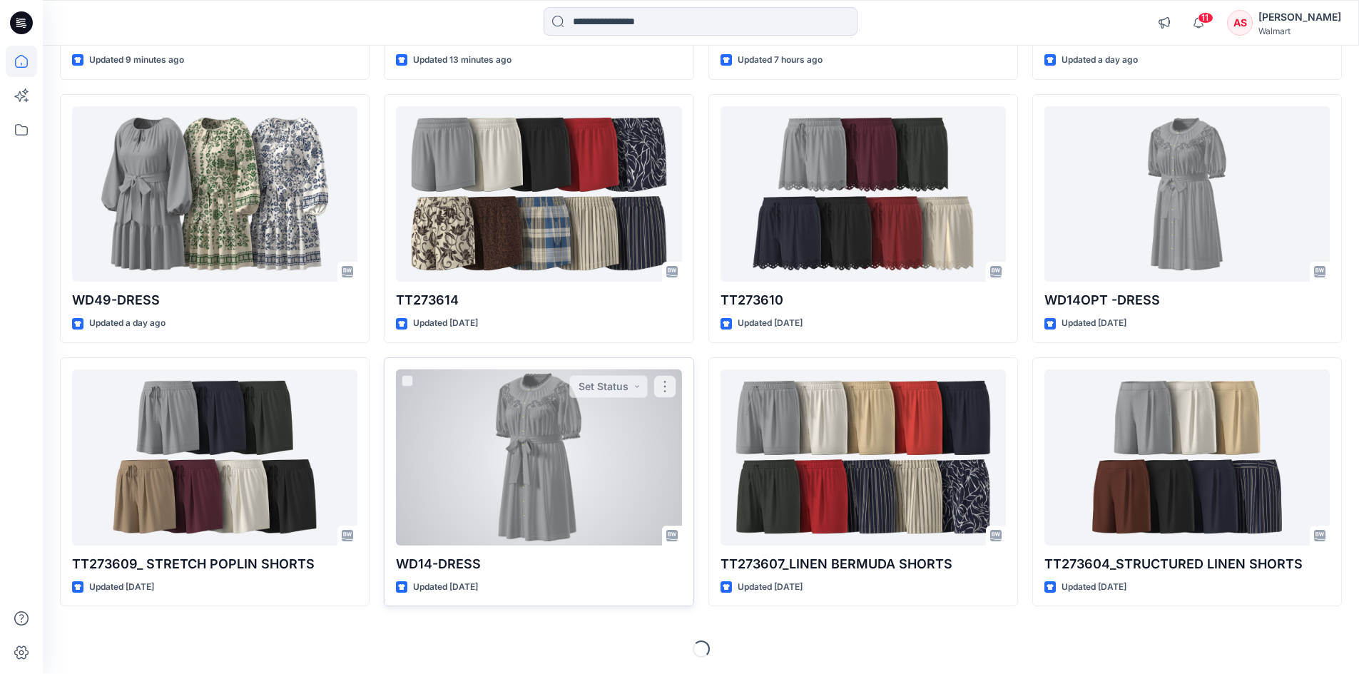
scroll to position [370, 0]
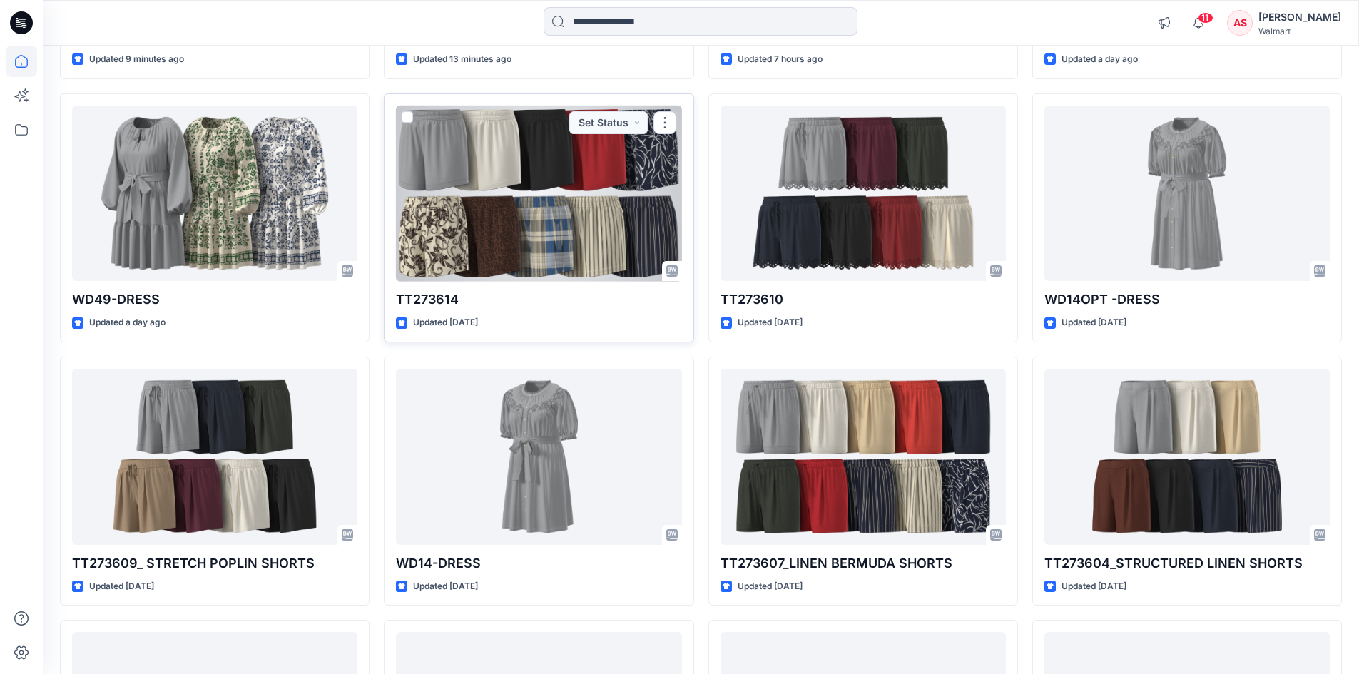
click at [532, 199] on div at bounding box center [538, 194] width 285 height 176
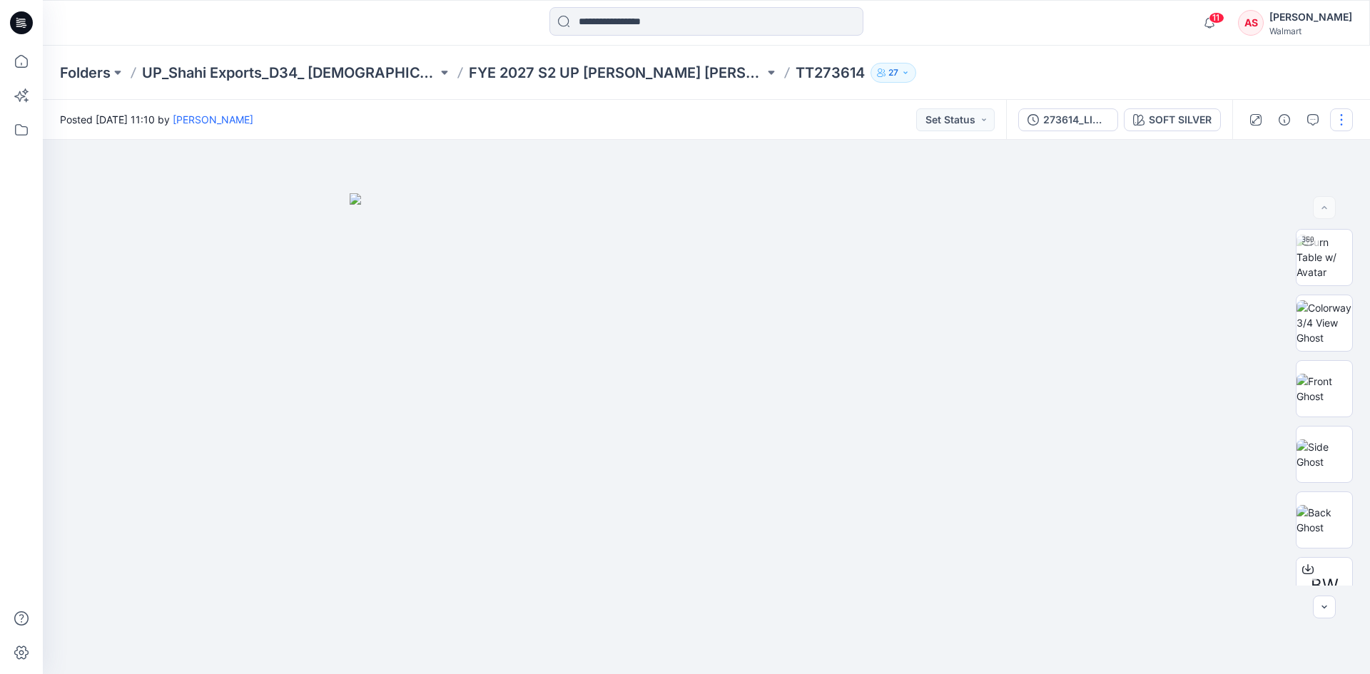
click at [1346, 123] on button "button" at bounding box center [1341, 119] width 23 height 23
click at [1265, 191] on button "Edit" at bounding box center [1281, 193] width 131 height 26
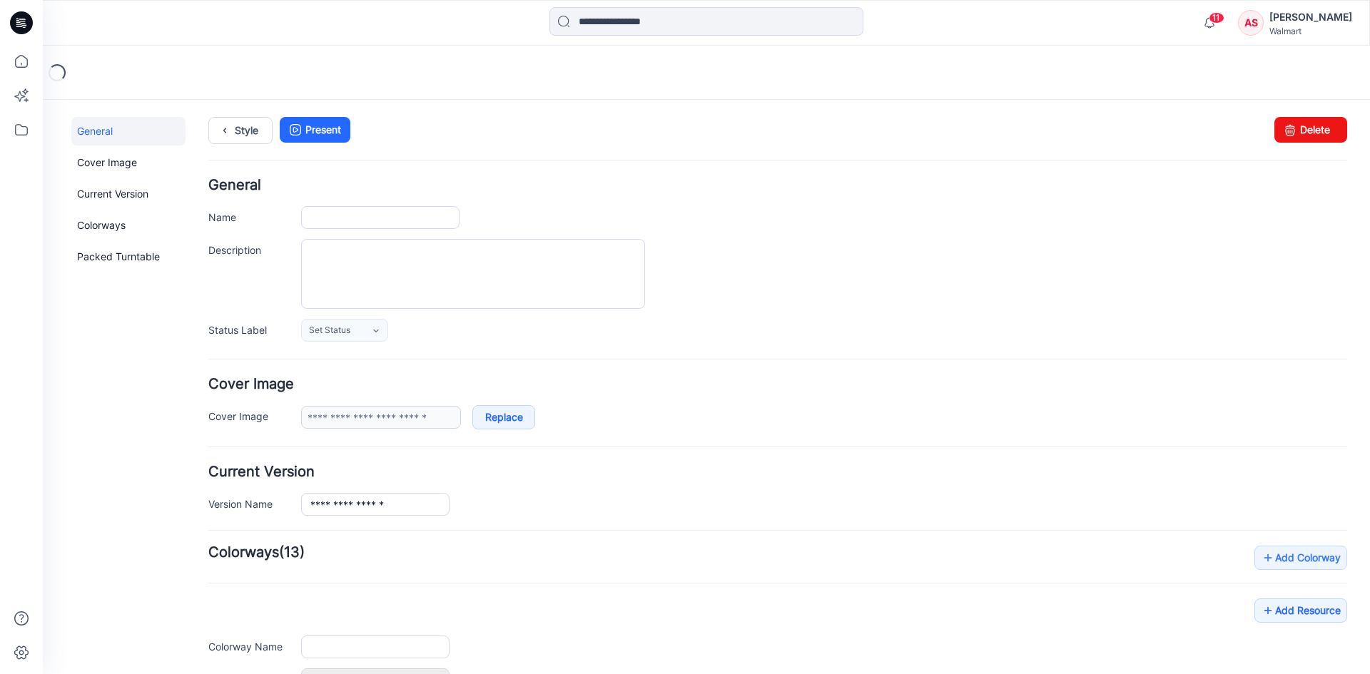
type input "********"
type textarea "*********"
type input "**********"
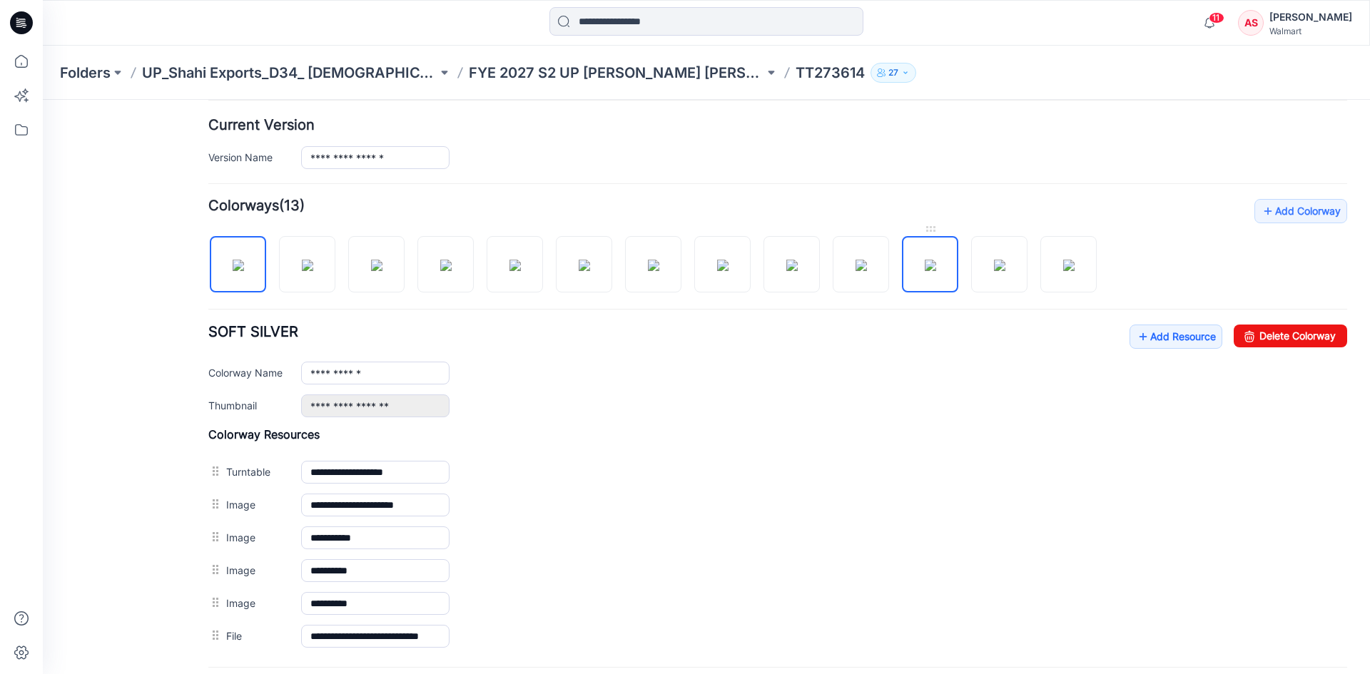
scroll to position [346, 0]
click at [925, 270] on img at bounding box center [930, 265] width 11 height 11
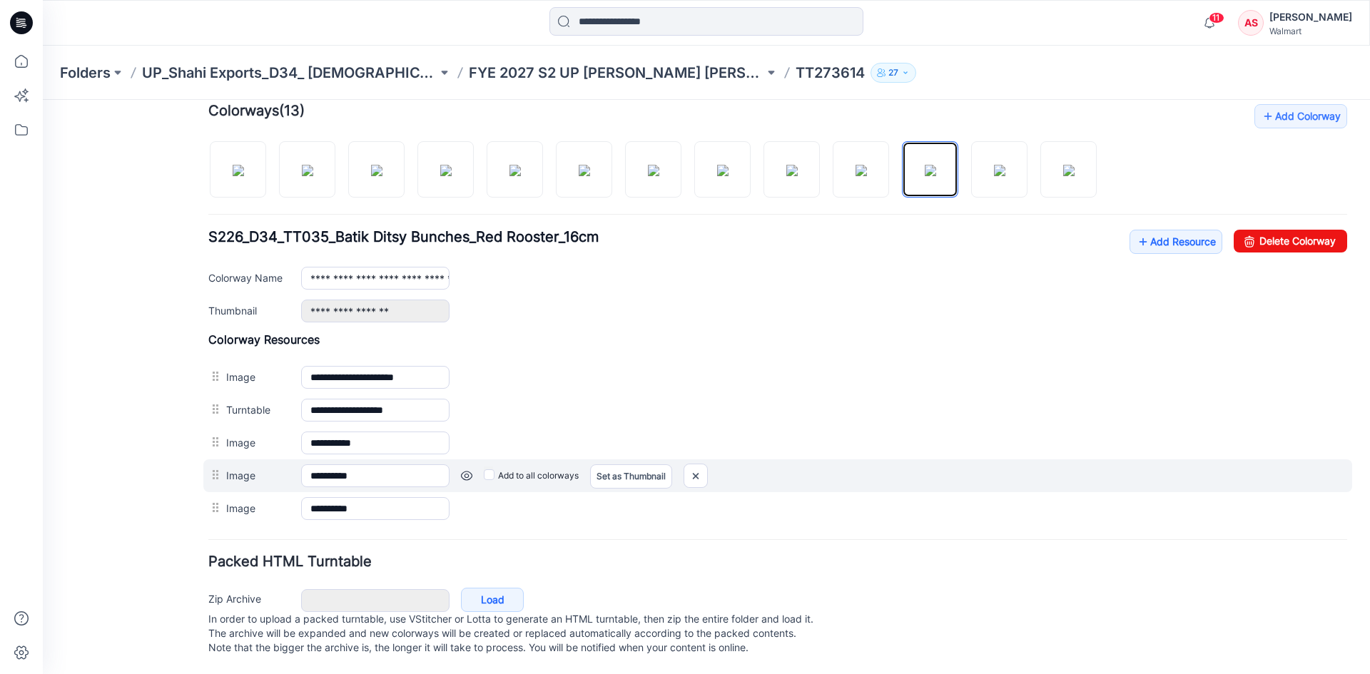
scroll to position [456, 0]
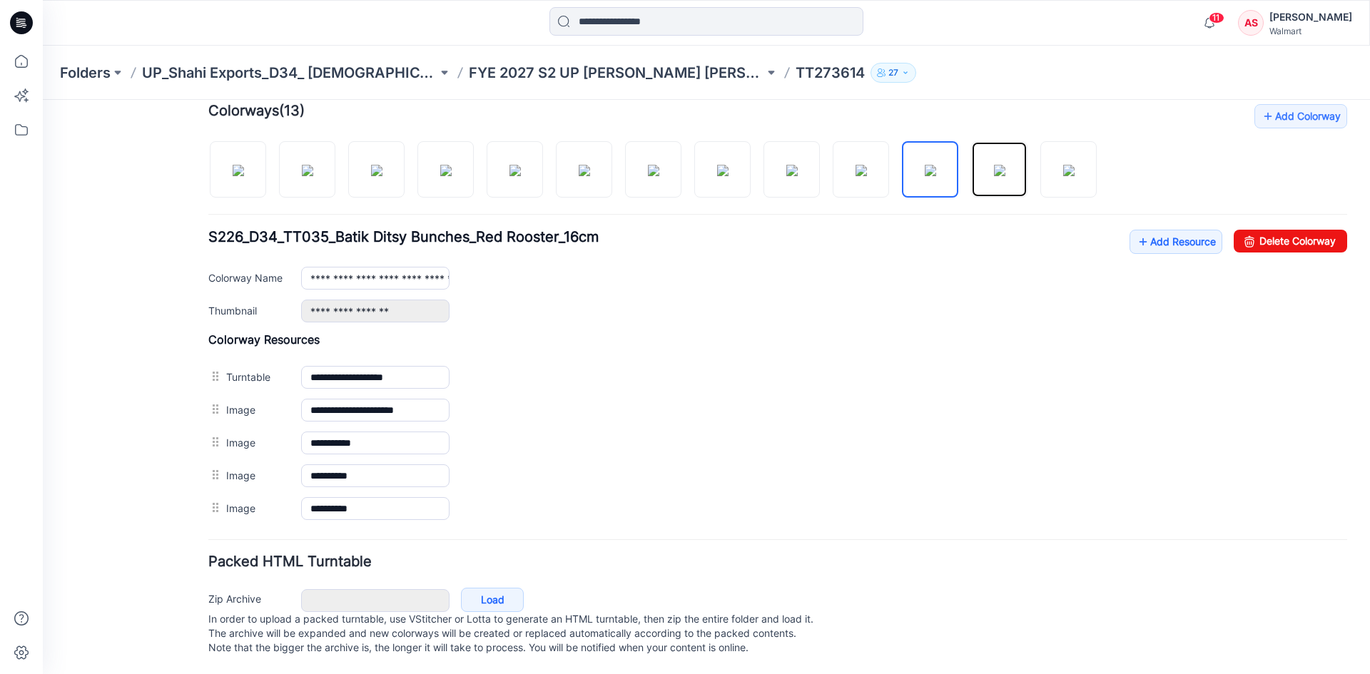
drag, startPoint x: 1000, startPoint y: 157, endPoint x: 893, endPoint y: 225, distance: 126.1
click at [1000, 165] on img at bounding box center [999, 170] width 11 height 11
drag, startPoint x: 1070, startPoint y: 156, endPoint x: 650, endPoint y: 300, distance: 444.5
click at [1075, 165] on img at bounding box center [1068, 170] width 11 height 11
click at [936, 165] on img at bounding box center [930, 170] width 11 height 11
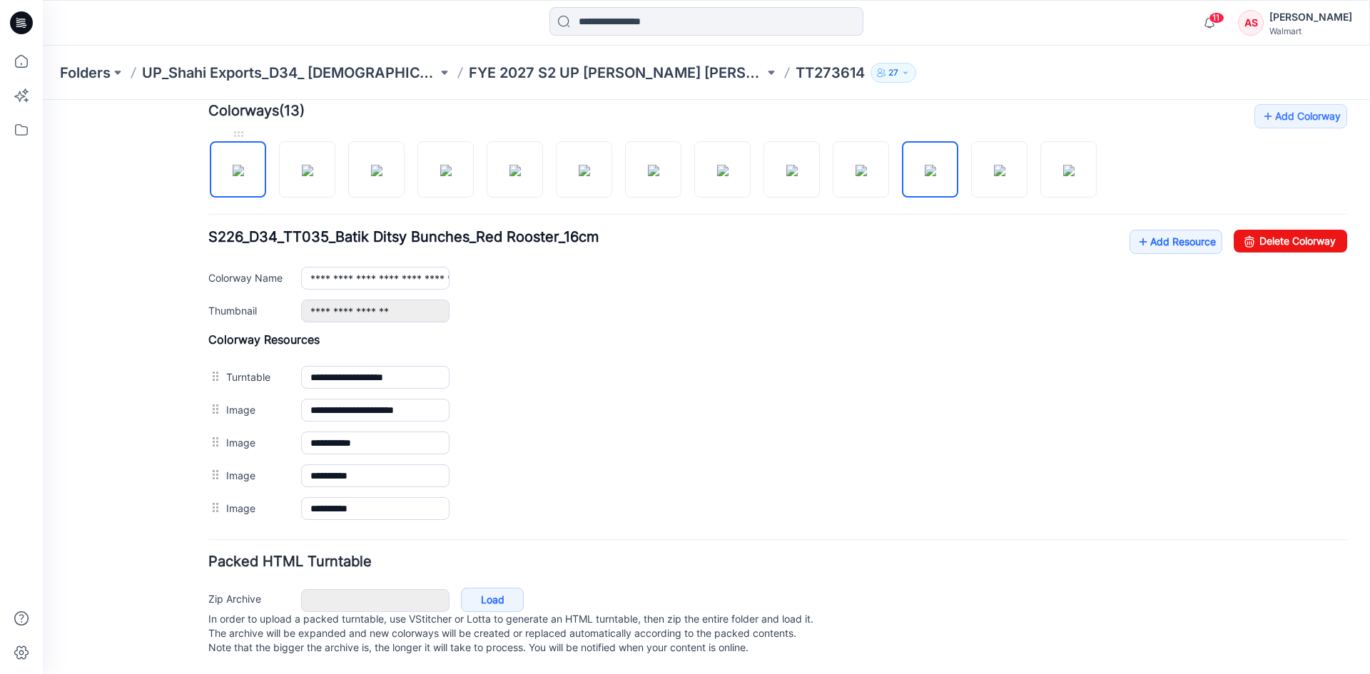
click at [241, 176] on img at bounding box center [238, 170] width 11 height 11
type input "**********"
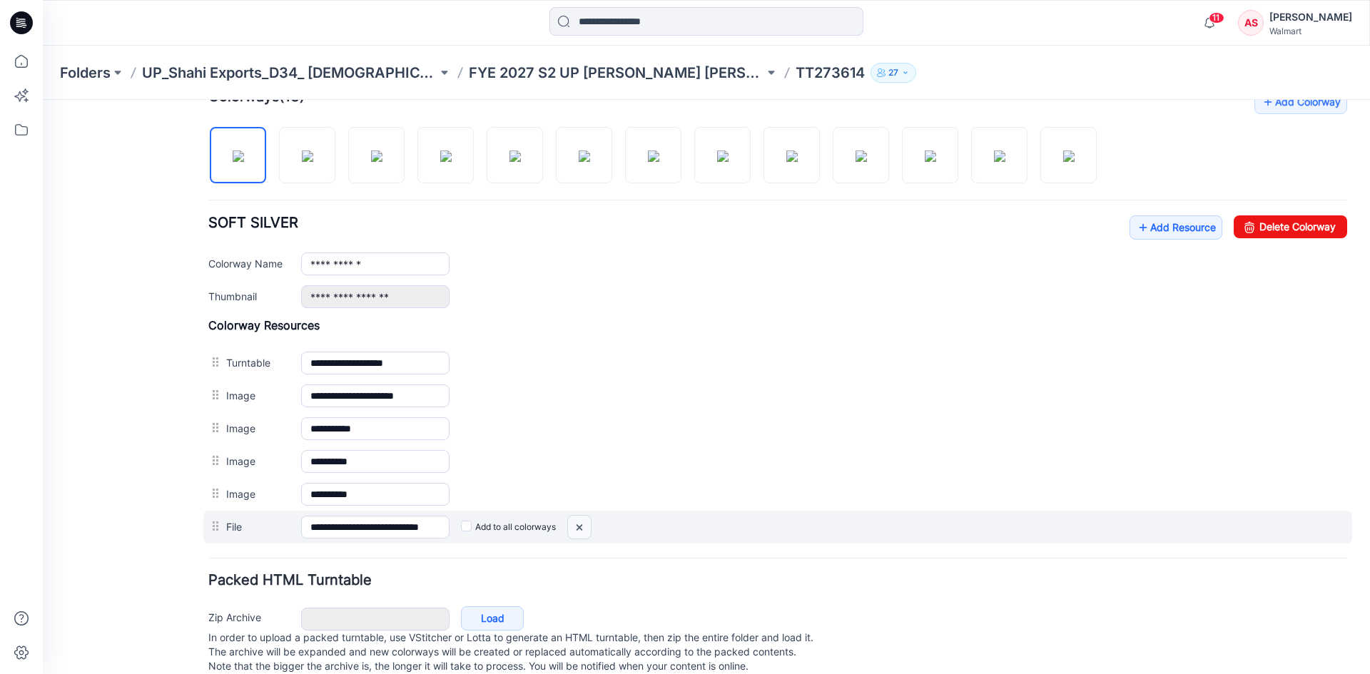
click at [43, 100] on img at bounding box center [43, 100] width 0 height 0
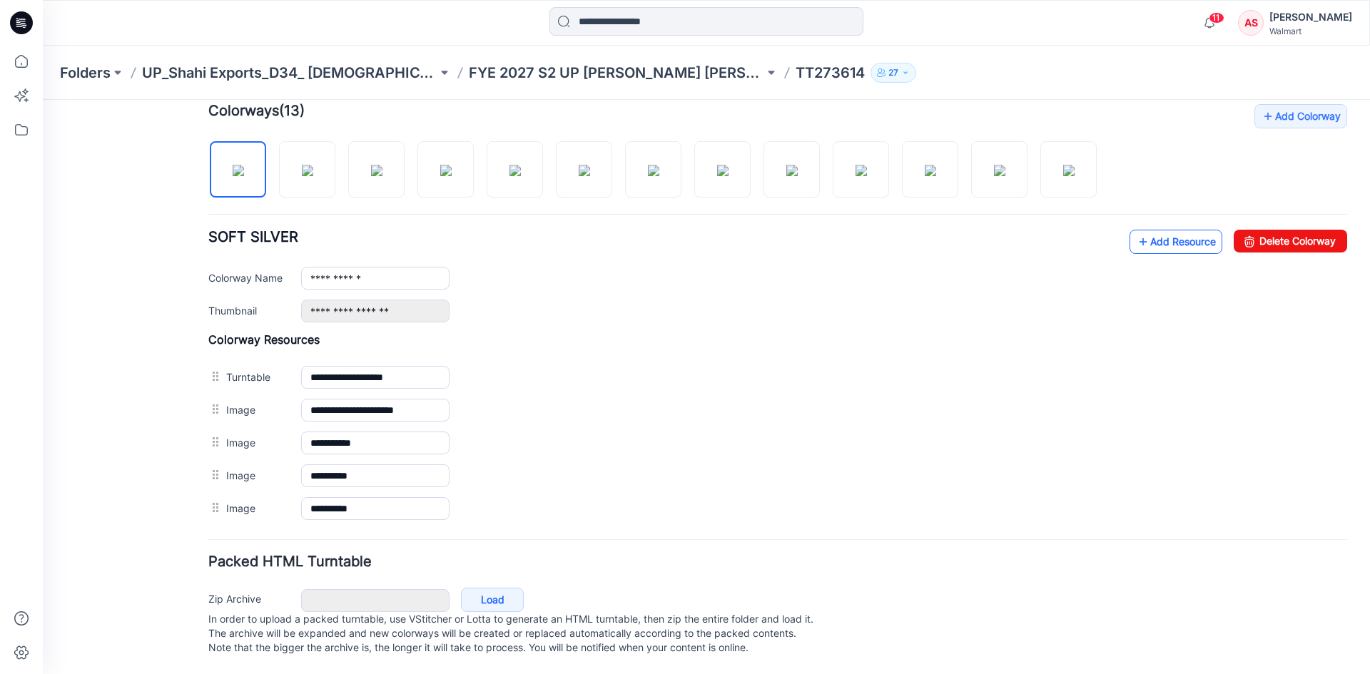
click at [1157, 230] on link "Add Resource" at bounding box center [1175, 242] width 93 height 24
click at [235, 167] on img at bounding box center [238, 170] width 11 height 11
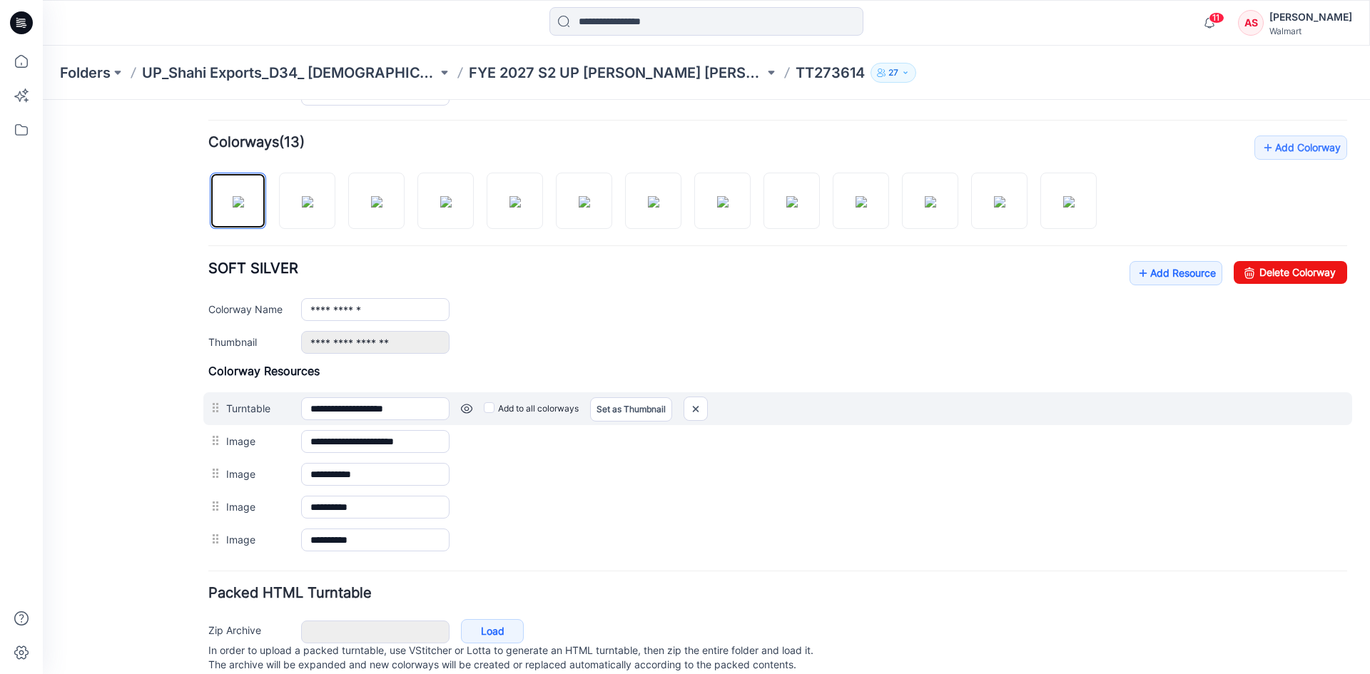
scroll to position [385, 0]
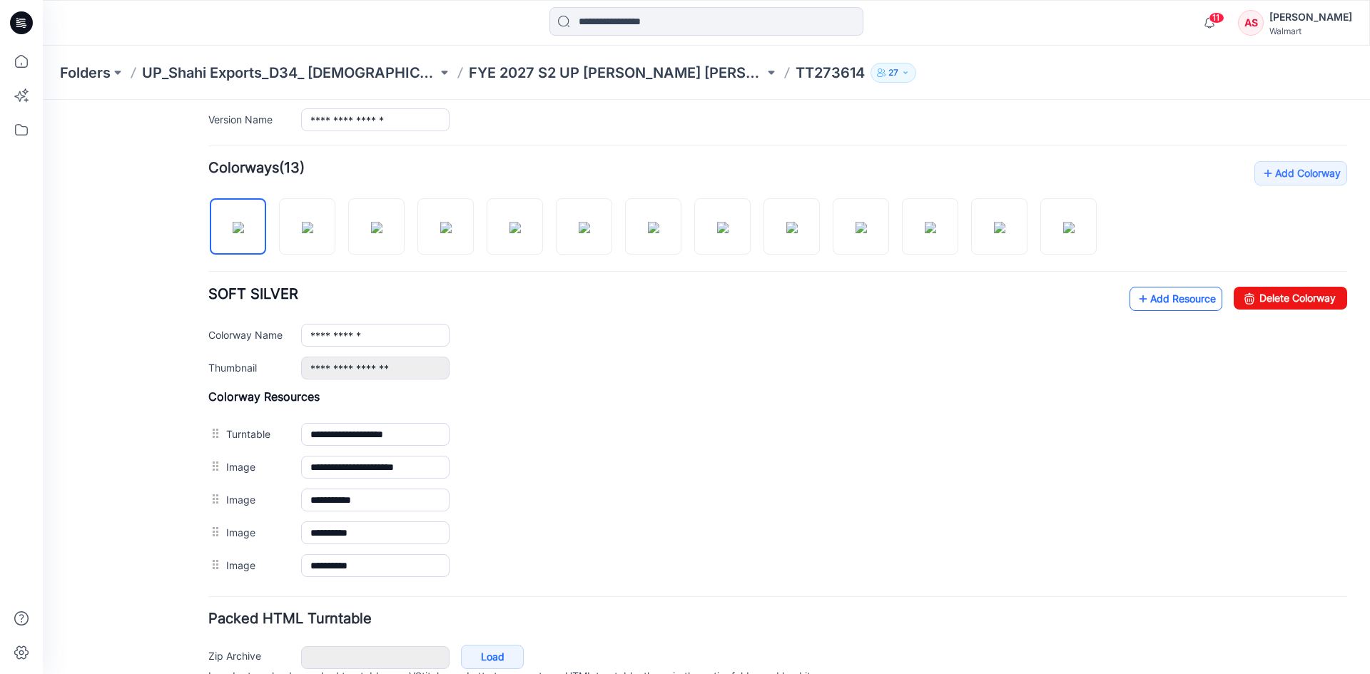
click at [1180, 295] on link "Add Resource" at bounding box center [1175, 299] width 93 height 24
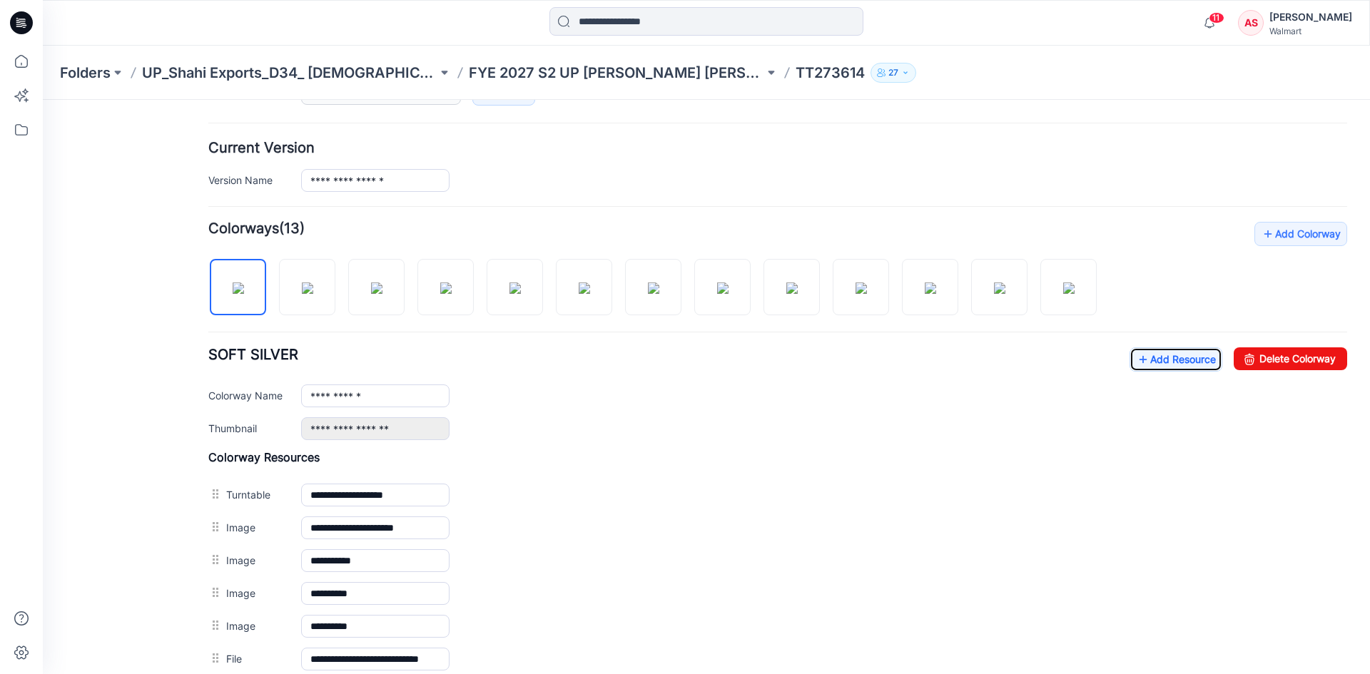
scroll to position [132, 0]
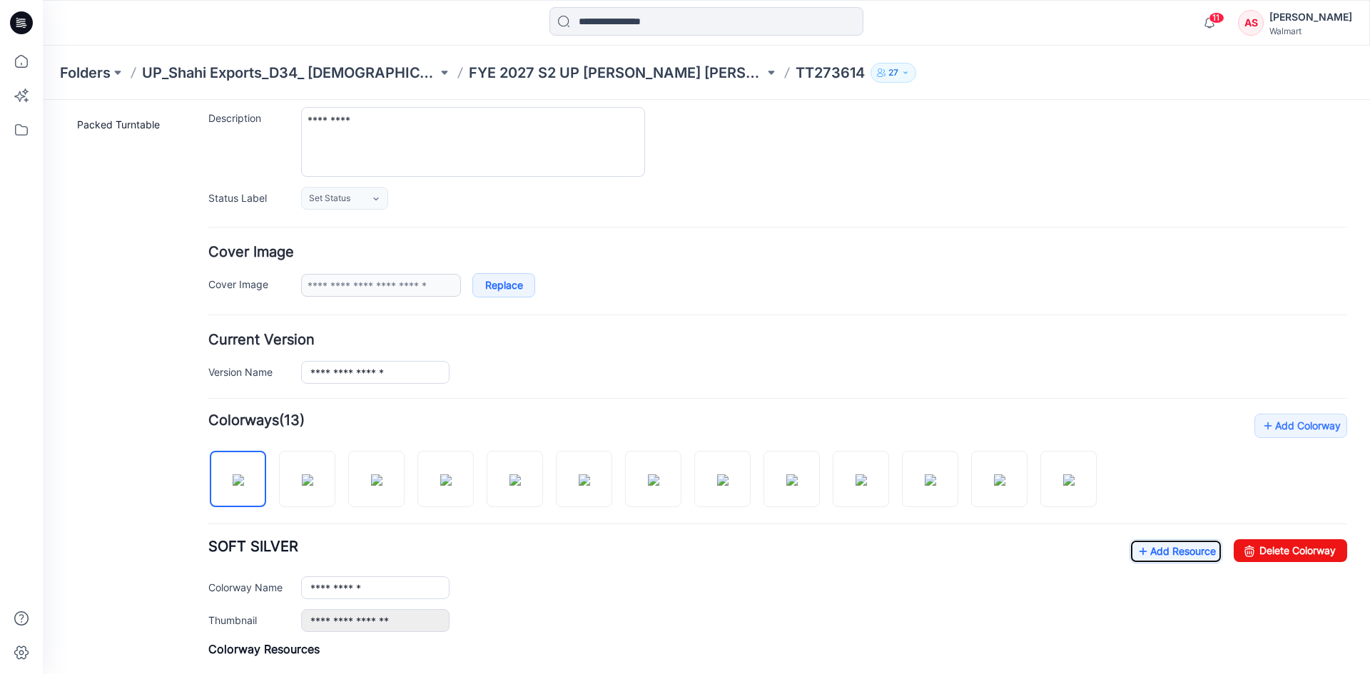
click at [31, 21] on icon at bounding box center [21, 22] width 23 height 23
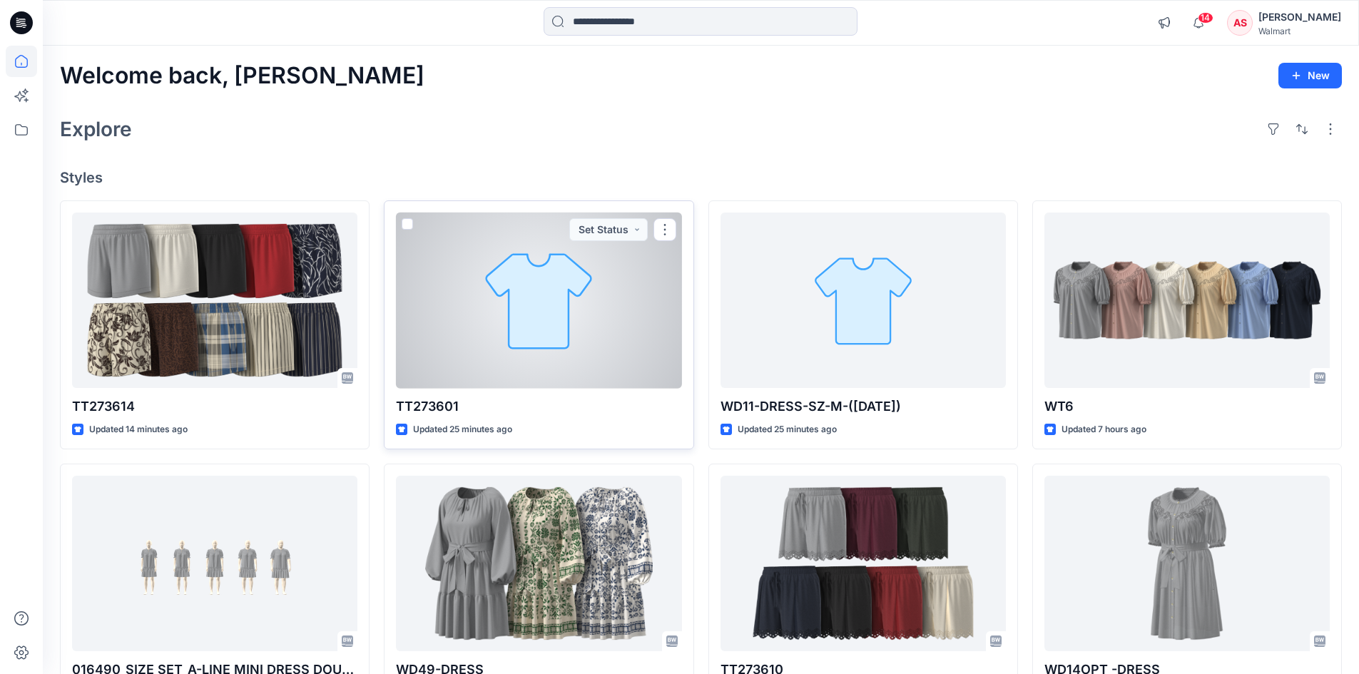
click at [523, 342] on div at bounding box center [538, 301] width 285 height 176
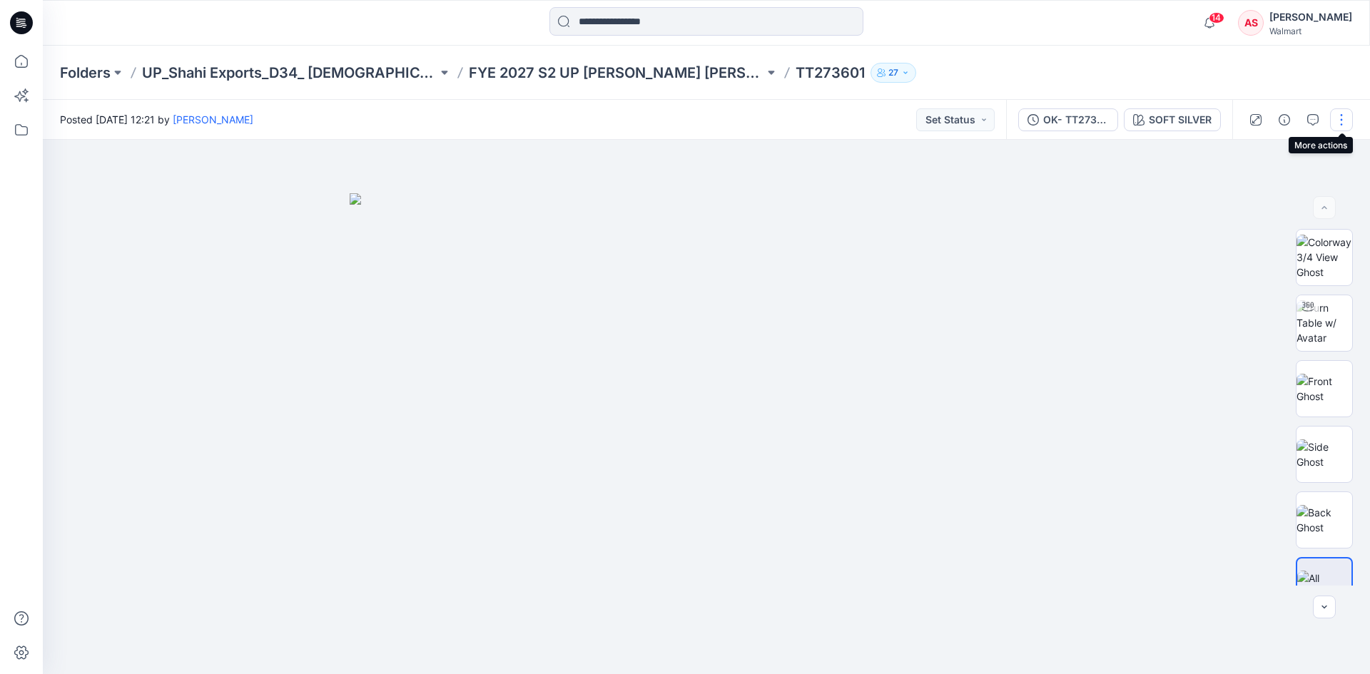
click at [1340, 121] on button "button" at bounding box center [1341, 119] width 23 height 23
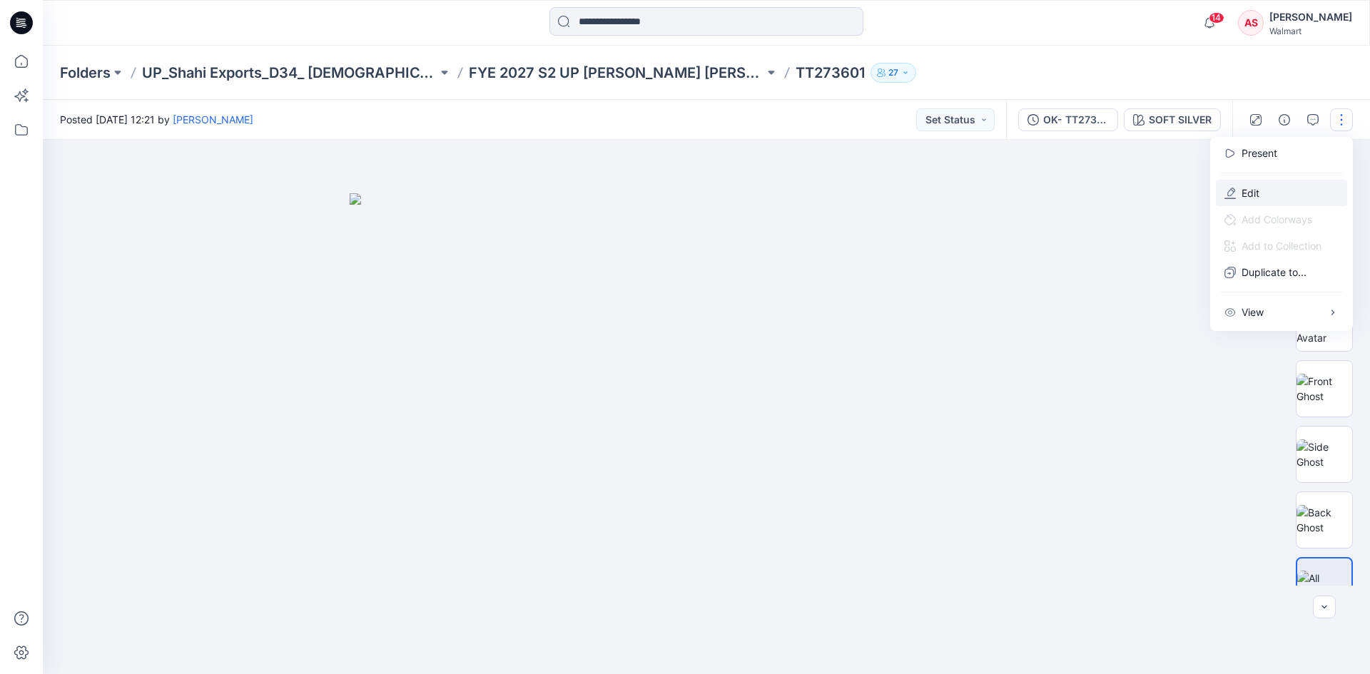
click at [1266, 193] on button "Edit" at bounding box center [1281, 193] width 131 height 26
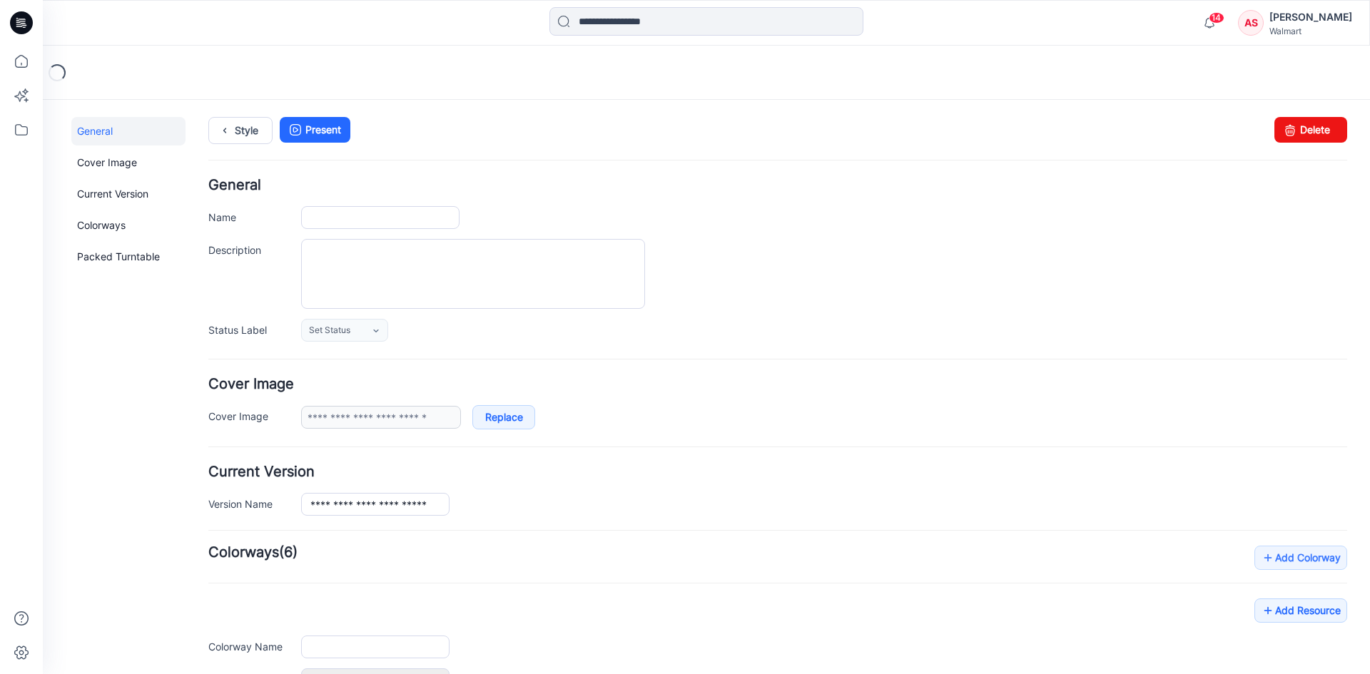
type input "********"
type input "**********"
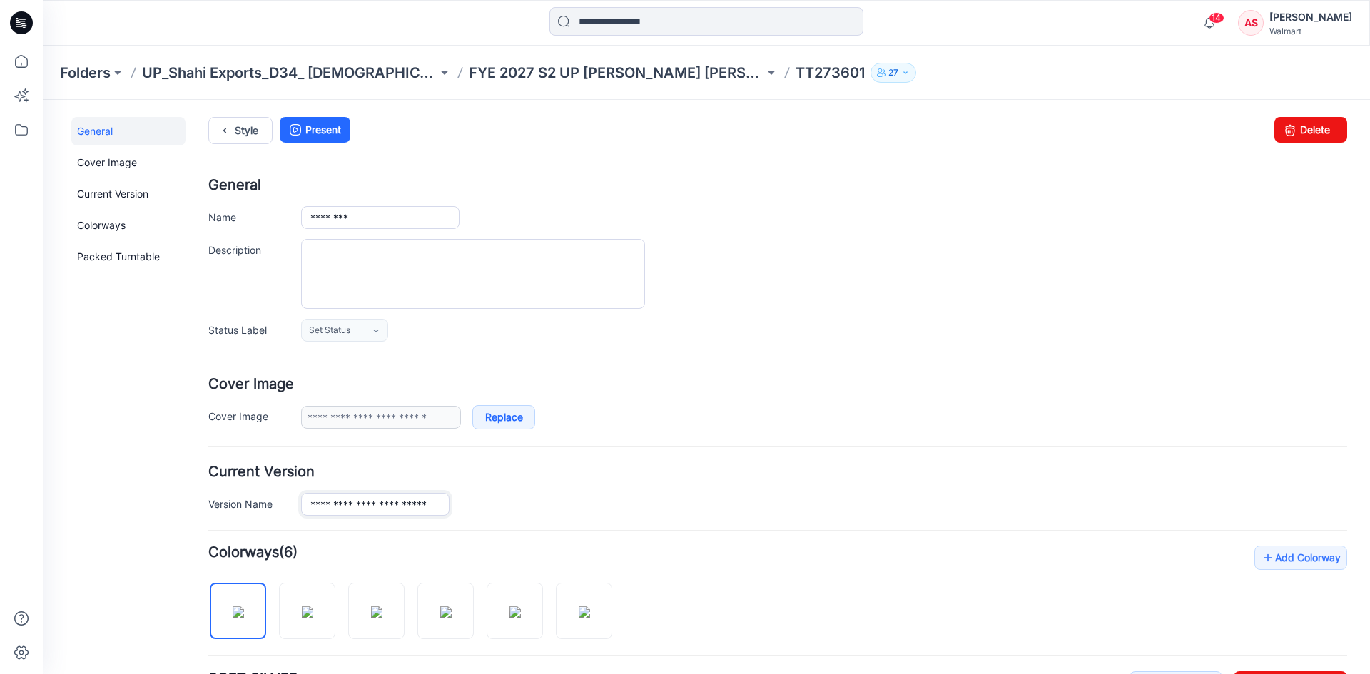
drag, startPoint x: 330, startPoint y: 507, endPoint x: 268, endPoint y: 506, distance: 62.8
click at [268, 506] on div "**********" at bounding box center [777, 504] width 1139 height 23
drag, startPoint x: 438, startPoint y: 504, endPoint x: 360, endPoint y: 512, distance: 78.9
click at [360, 512] on input "**********" at bounding box center [375, 504] width 148 height 23
type input "********"
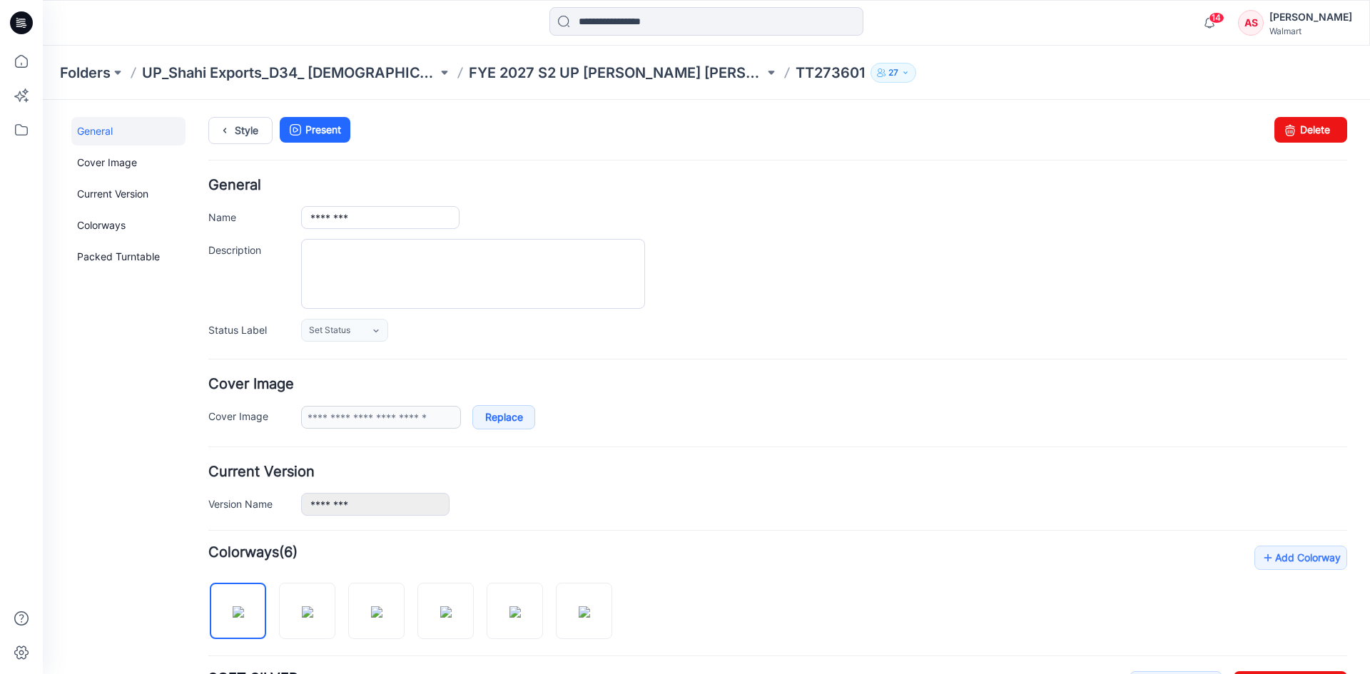
click at [619, 472] on h4 "Current Version" at bounding box center [777, 472] width 1139 height 14
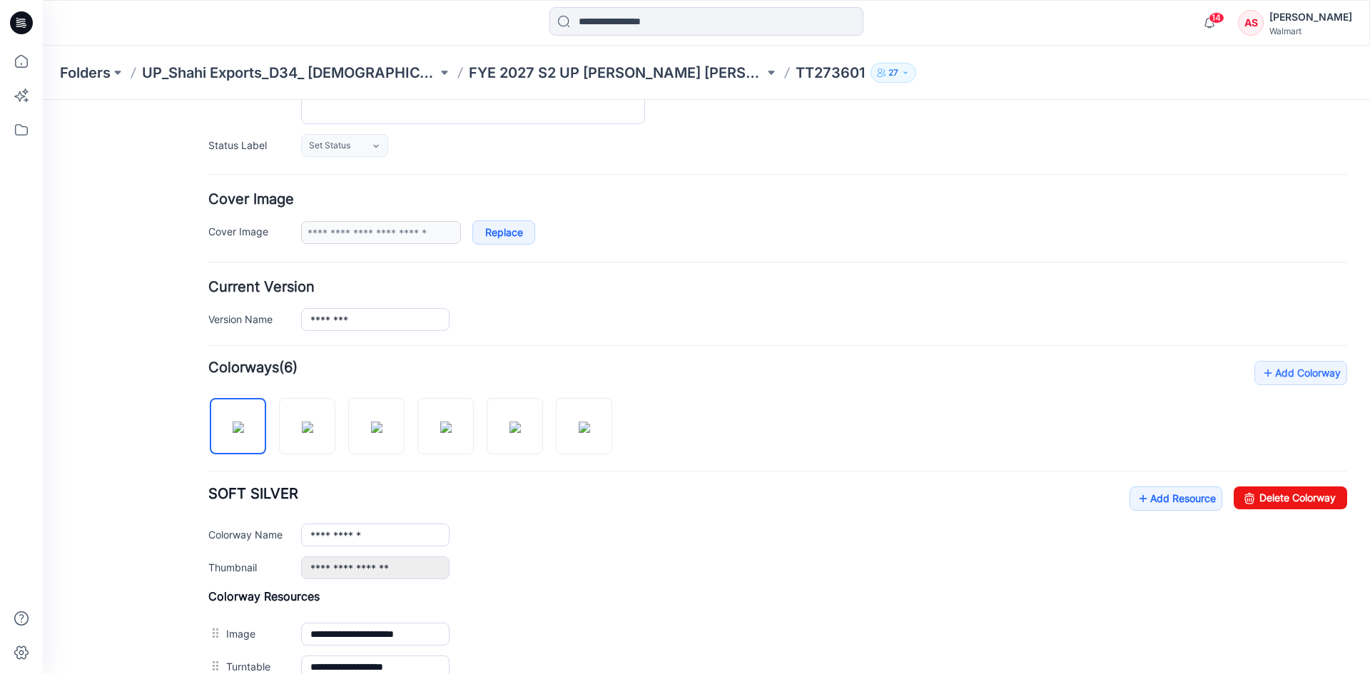
scroll to position [428, 0]
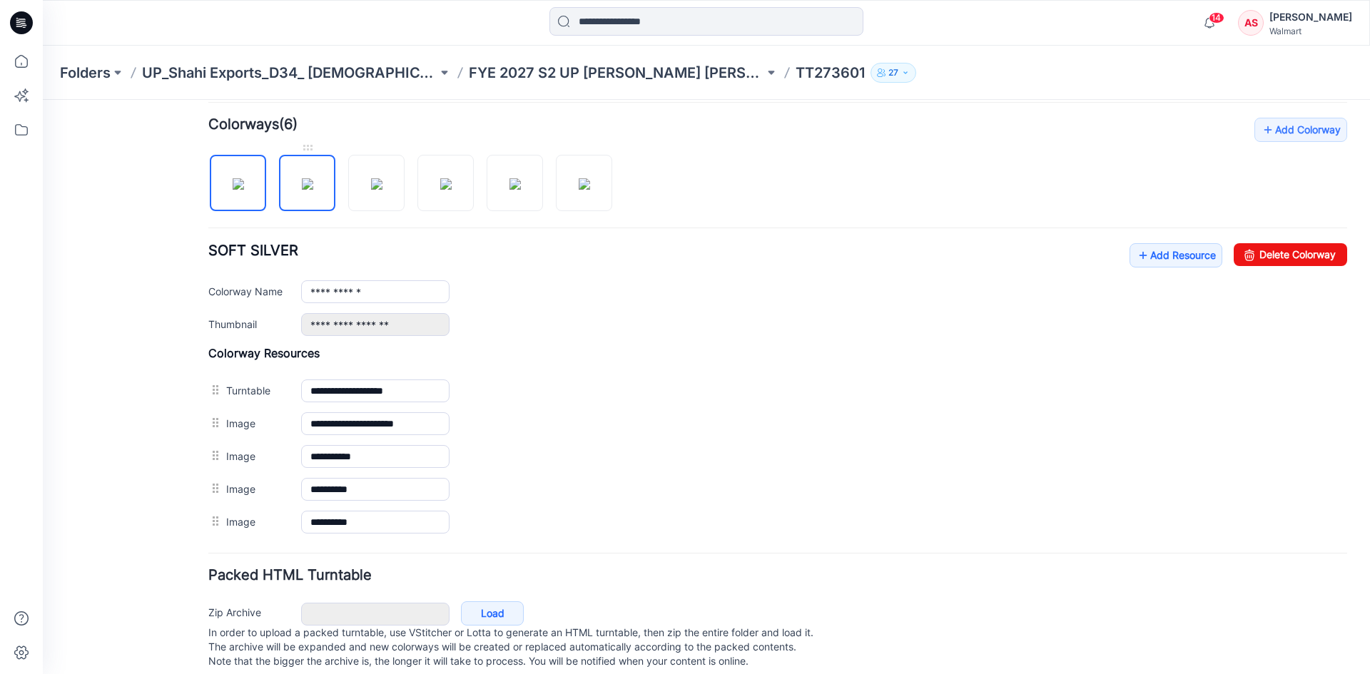
click at [305, 183] on img at bounding box center [307, 183] width 11 height 11
click at [382, 190] on img at bounding box center [376, 183] width 11 height 11
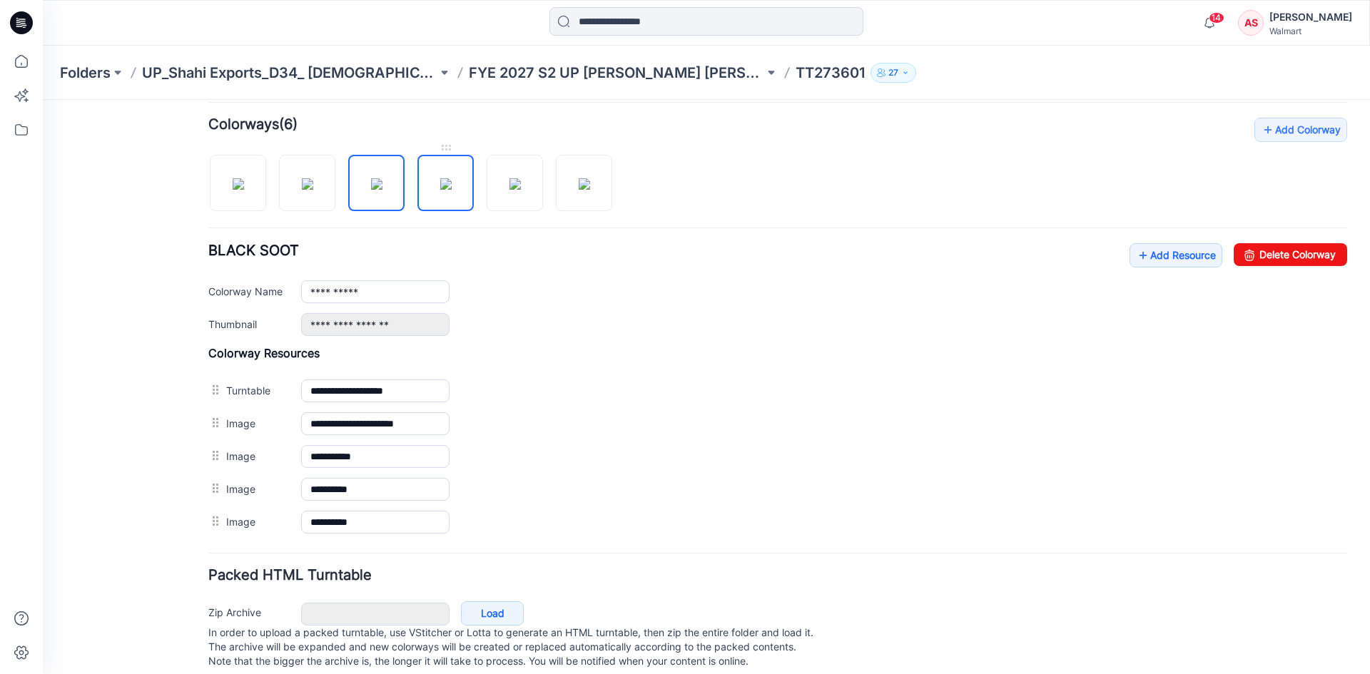
click at [440, 182] on img at bounding box center [445, 183] width 11 height 11
click at [520, 186] on img at bounding box center [514, 183] width 11 height 11
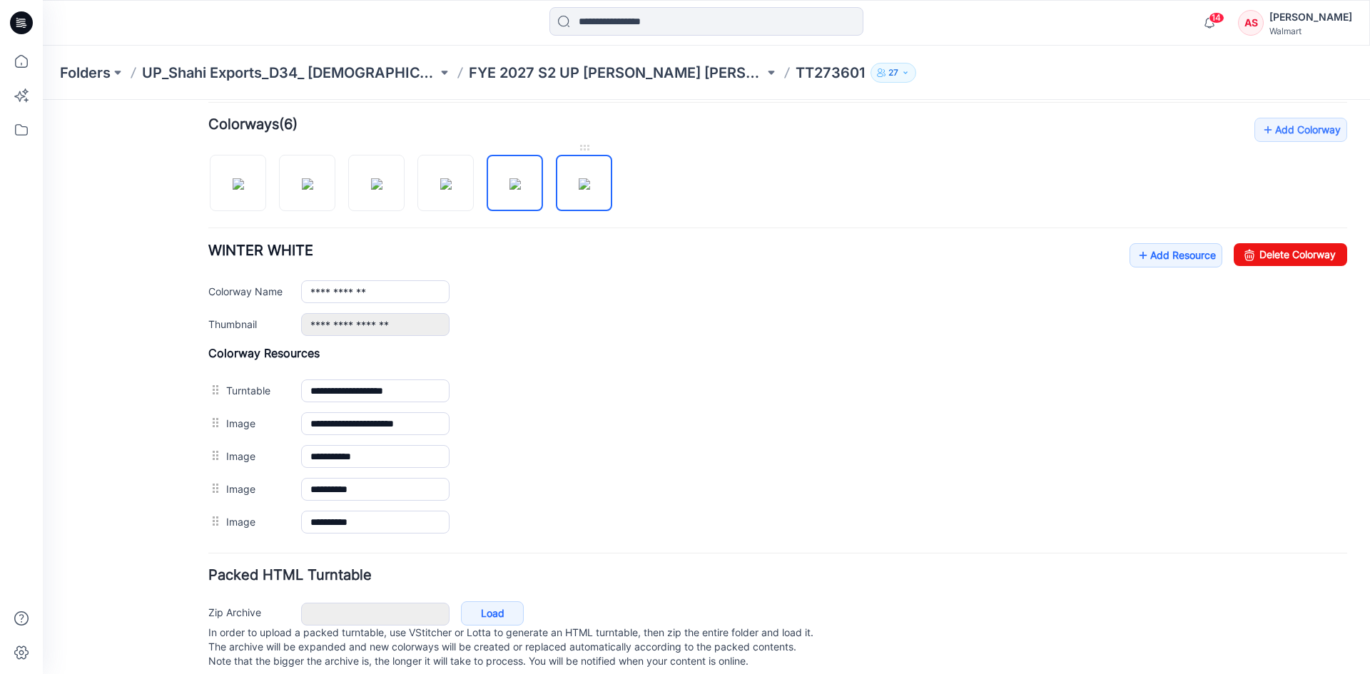
click at [579, 187] on img at bounding box center [584, 183] width 11 height 11
click at [521, 180] on img at bounding box center [514, 183] width 11 height 11
click at [448, 190] on img at bounding box center [445, 183] width 11 height 11
click at [373, 190] on img at bounding box center [376, 183] width 11 height 11
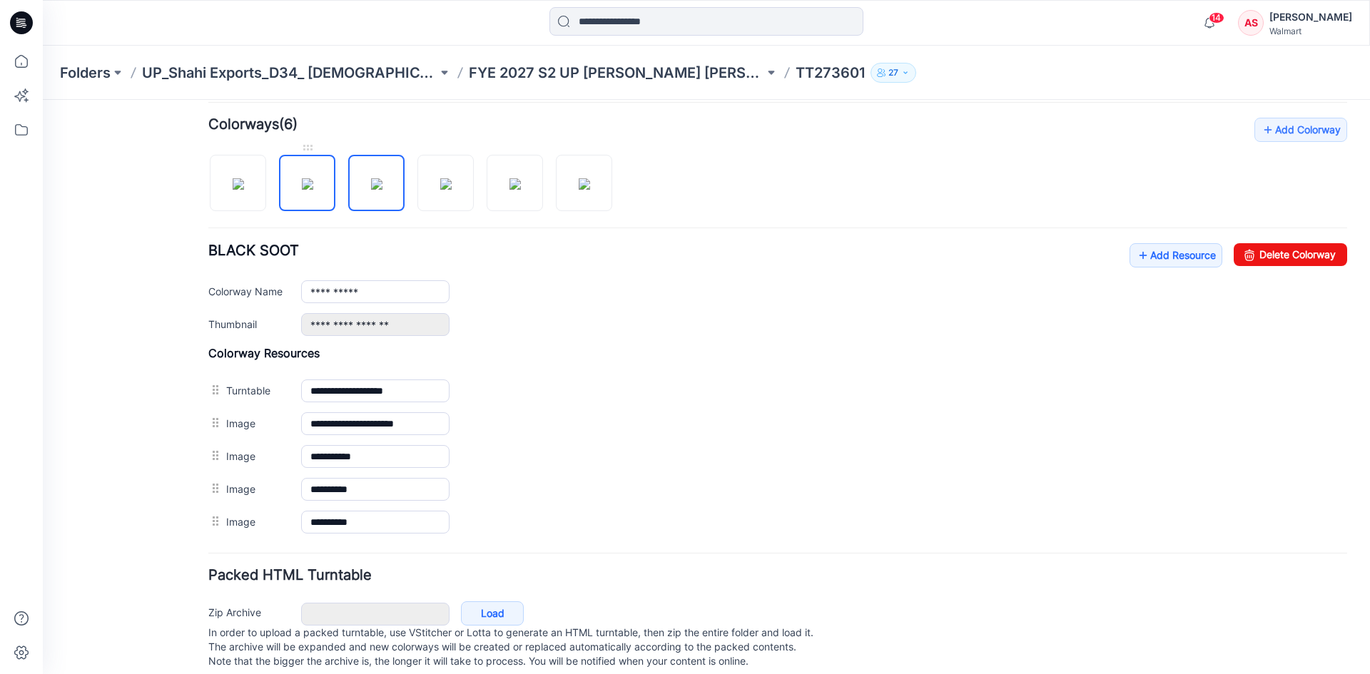
click at [303, 190] on img at bounding box center [307, 183] width 11 height 11
click at [244, 190] on img at bounding box center [238, 183] width 11 height 11
type input "**********"
click at [1149, 255] on link "Add Resource" at bounding box center [1175, 255] width 93 height 24
click at [1159, 263] on link "Add Resource" at bounding box center [1175, 255] width 93 height 24
